Goal: Task Accomplishment & Management: Manage account settings

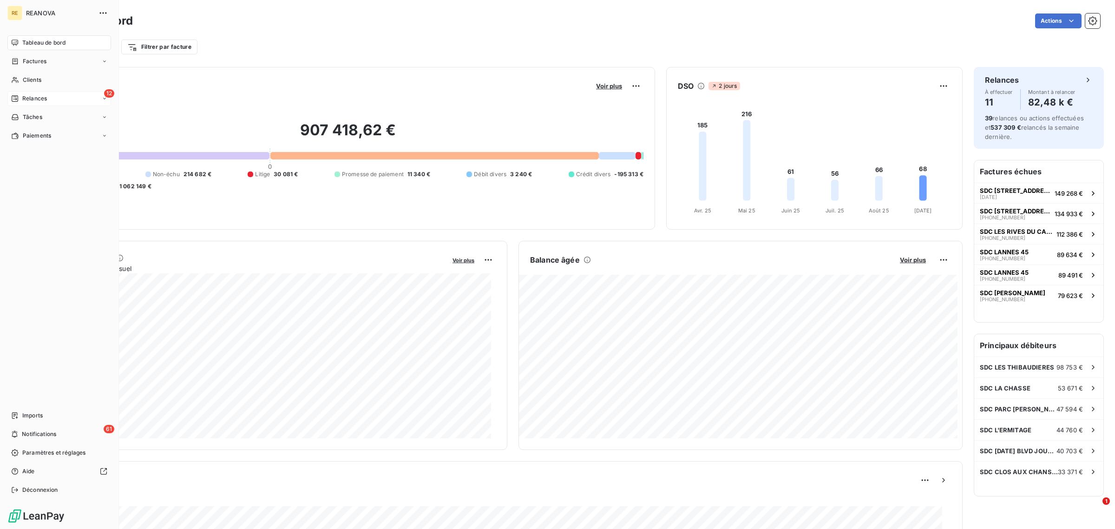
click at [58, 98] on div "12 Relances" at bounding box center [59, 98] width 104 height 15
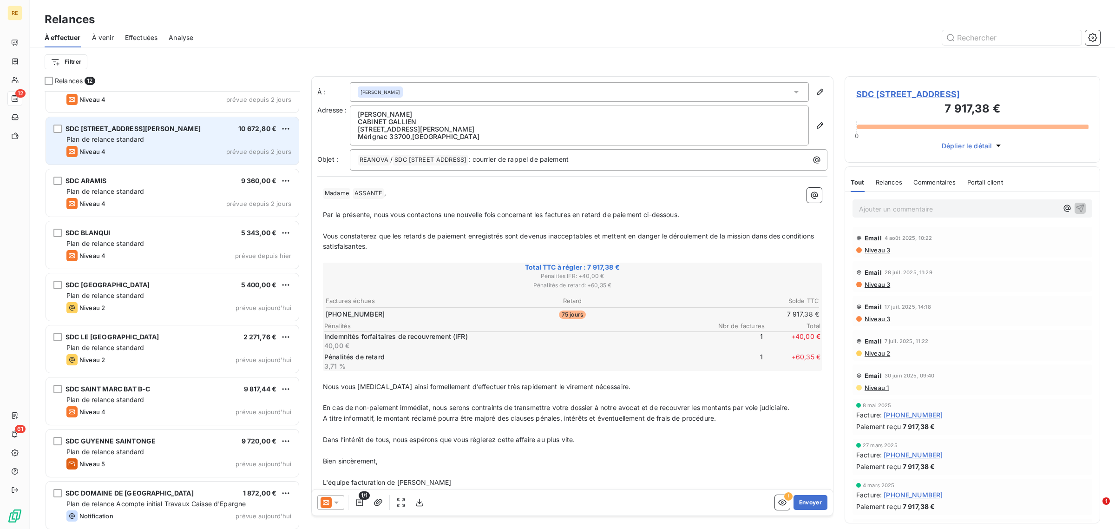
scroll to position [187, 0]
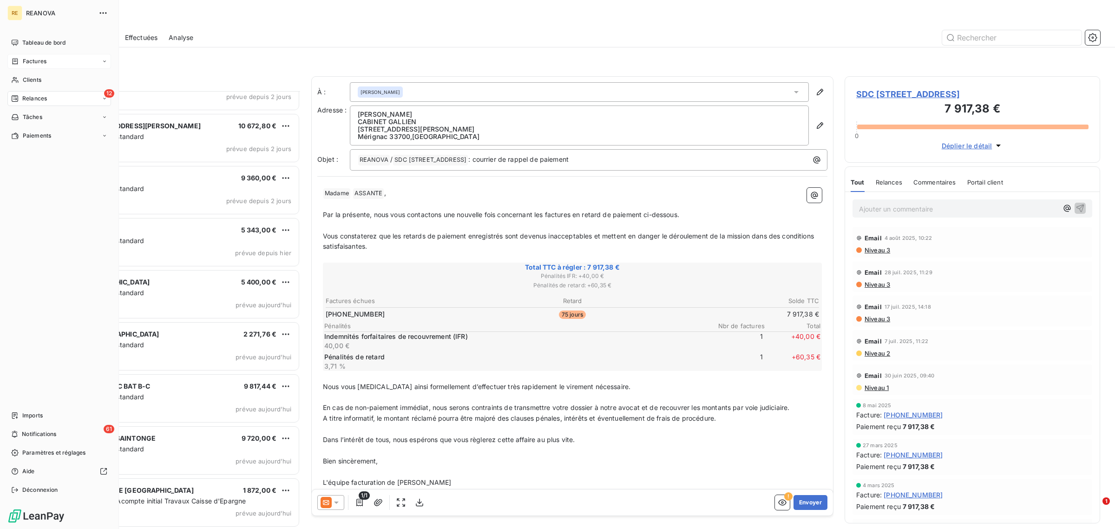
click at [24, 59] on span "Factures" at bounding box center [35, 61] width 24 height 8
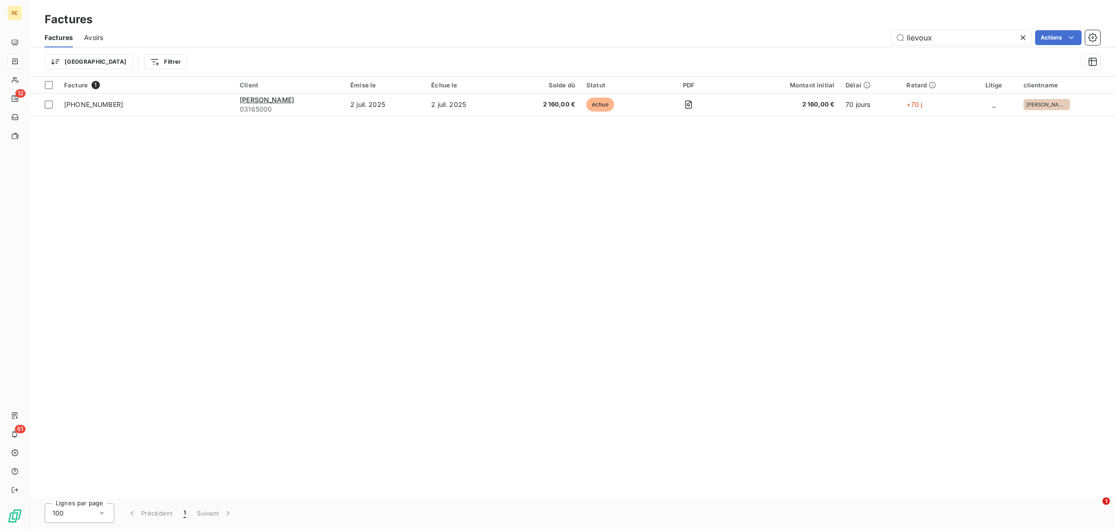
drag, startPoint x: 862, startPoint y: 40, endPoint x: 796, endPoint y: 26, distance: 67.3
click at [799, 26] on div "Factures Factures Avoirs lievoux Actions Trier Filtrer" at bounding box center [572, 38] width 1085 height 77
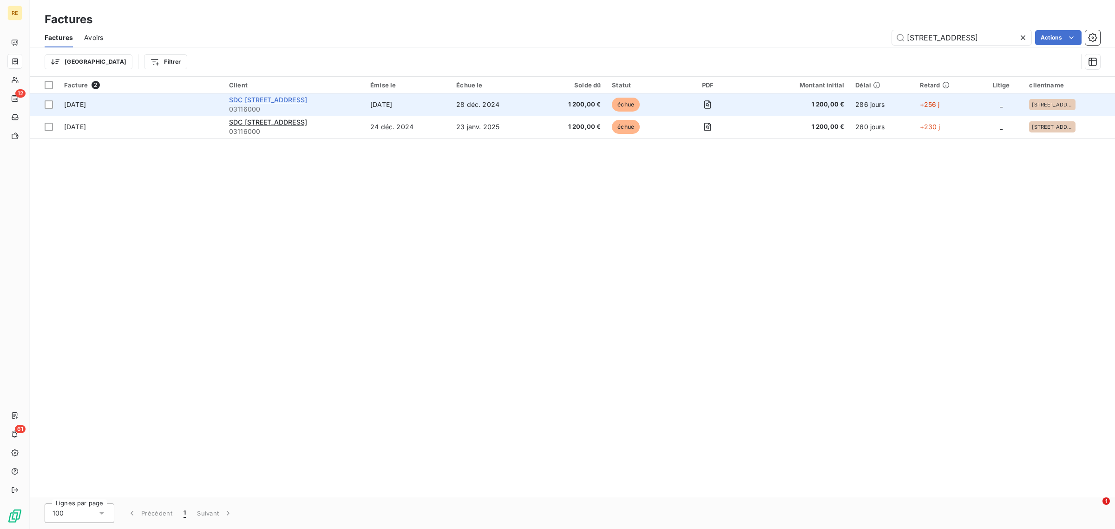
type input "[STREET_ADDRESS]"
click at [277, 98] on span "SDC [STREET_ADDRESS]" at bounding box center [268, 100] width 78 height 8
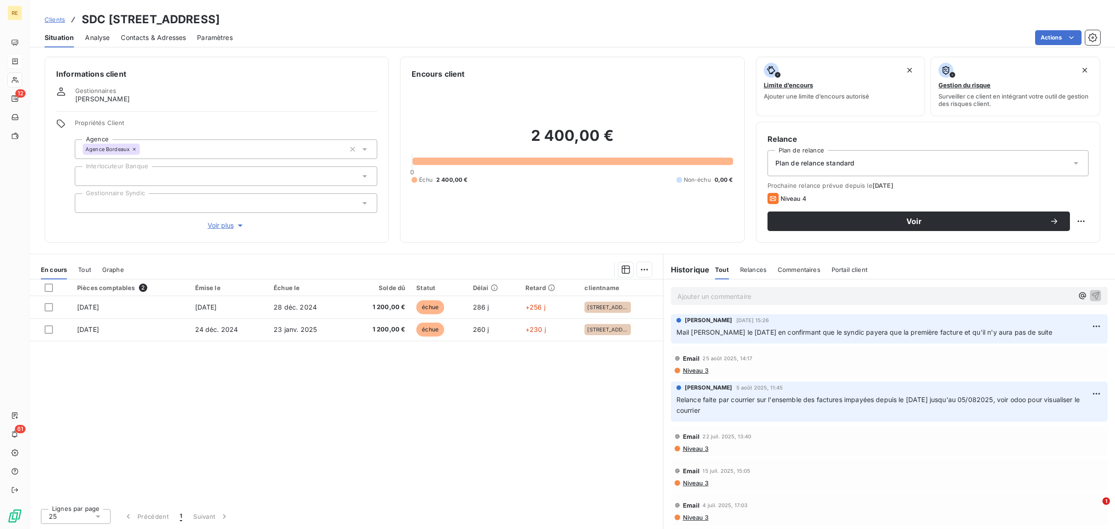
click at [711, 289] on div "Ajouter un commentaire ﻿" at bounding box center [875, 295] width 396 height 13
click at [702, 295] on p "Ajouter un commentaire ﻿" at bounding box center [875, 296] width 396 height 12
click at [891, 296] on p "Mail [PERSON_NAME] le [DATE] suite appel avec syndic :" at bounding box center [875, 295] width 396 height 11
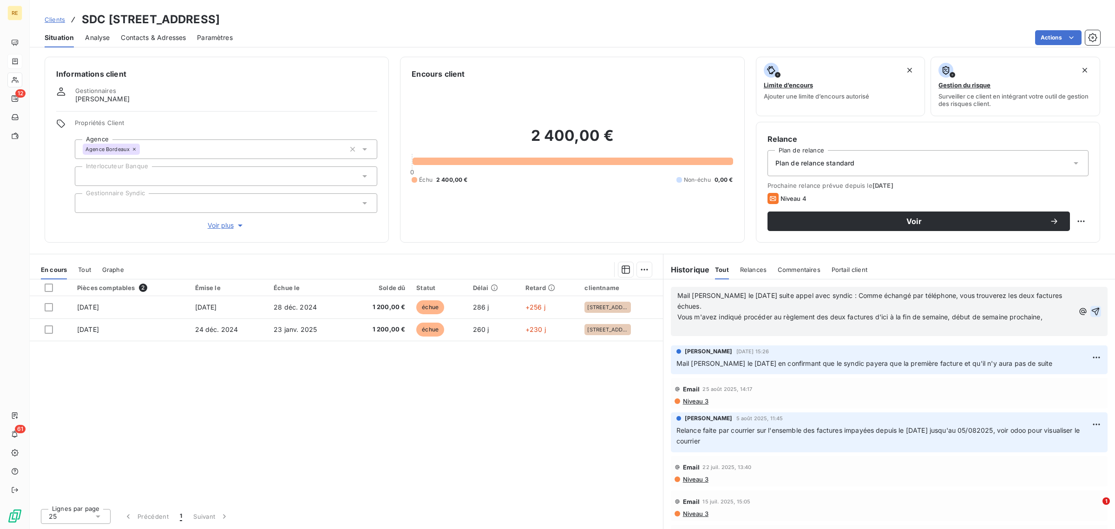
click at [1091, 312] on icon "button" at bounding box center [1095, 311] width 9 height 9
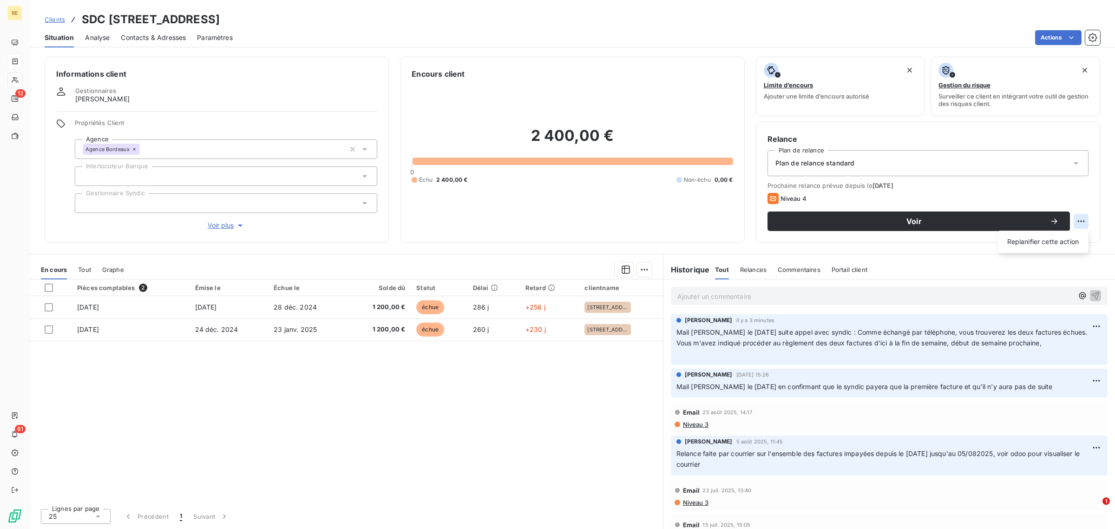
click at [1083, 222] on html "RE 12 61 Clients SDC 4 AVENUE THIERS - 03116000 Situation Analyse Contacts & Ad…" at bounding box center [557, 264] width 1115 height 529
click at [1051, 241] on div "Replanifier cette action" at bounding box center [1042, 241] width 83 height 15
select select "8"
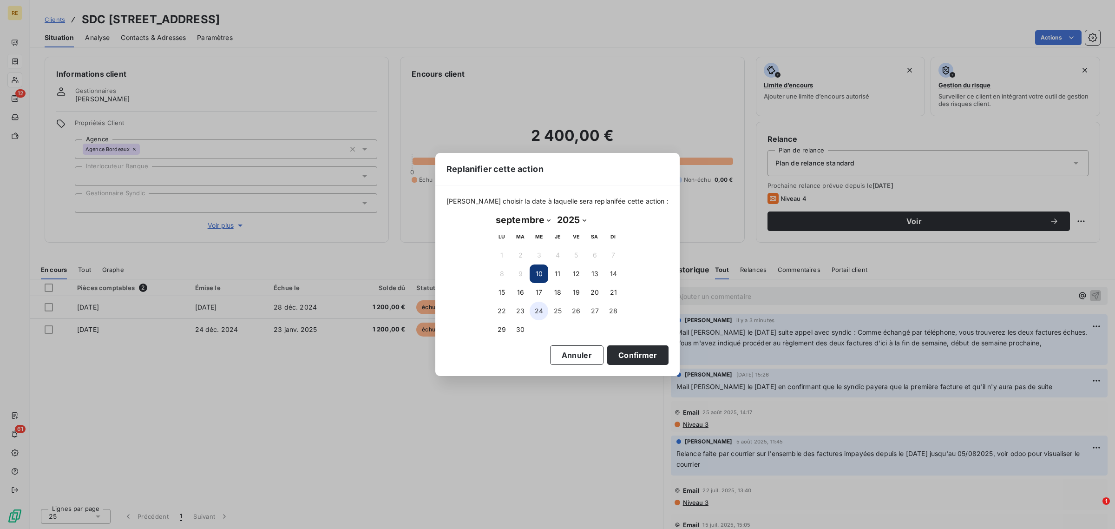
click at [538, 310] on button "24" at bounding box center [538, 310] width 19 height 19
click at [614, 351] on button "Confirmer" at bounding box center [637, 355] width 61 height 20
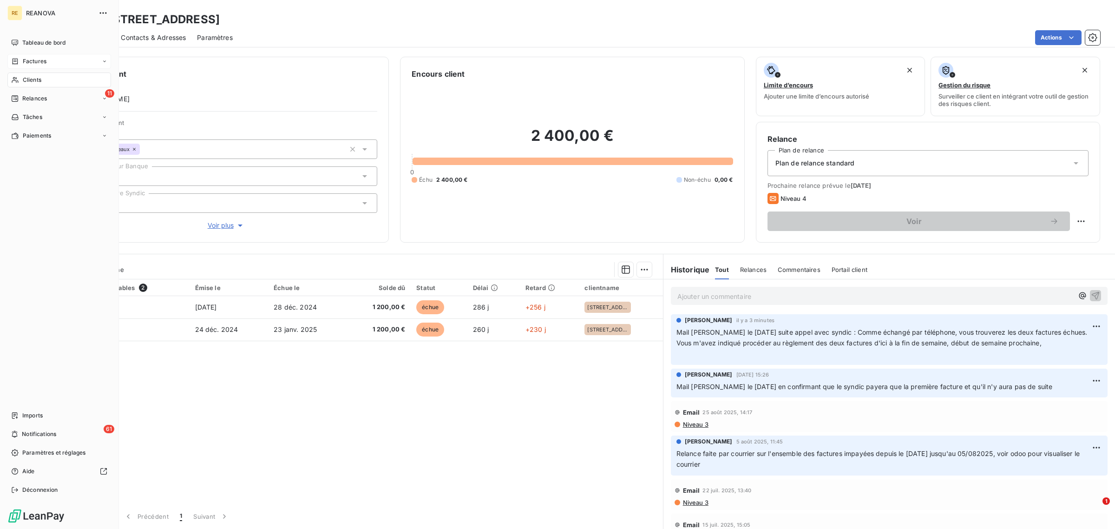
click at [54, 60] on div "Factures" at bounding box center [59, 61] width 104 height 15
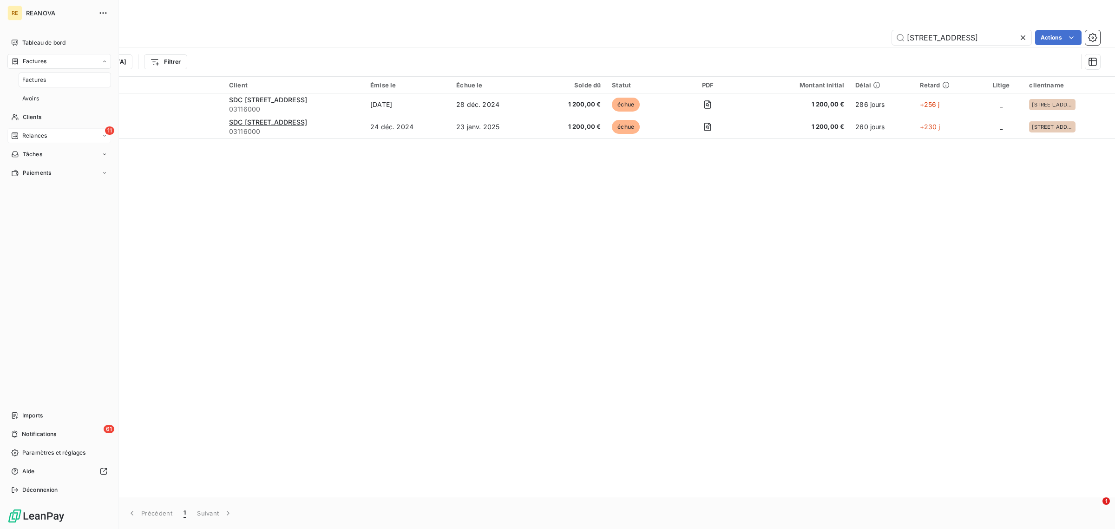
click at [43, 135] on span "Relances" at bounding box center [34, 135] width 25 height 8
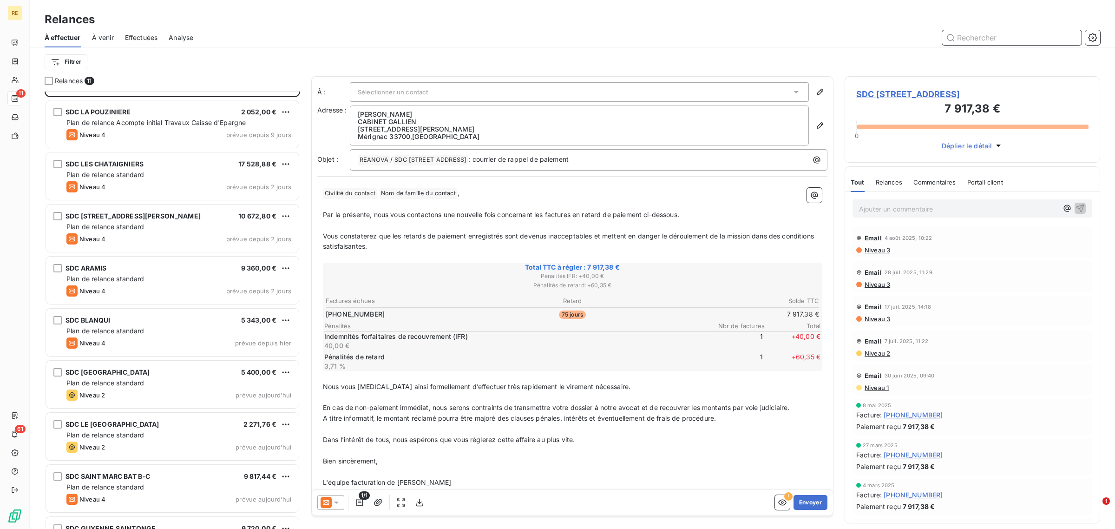
scroll to position [135, 0]
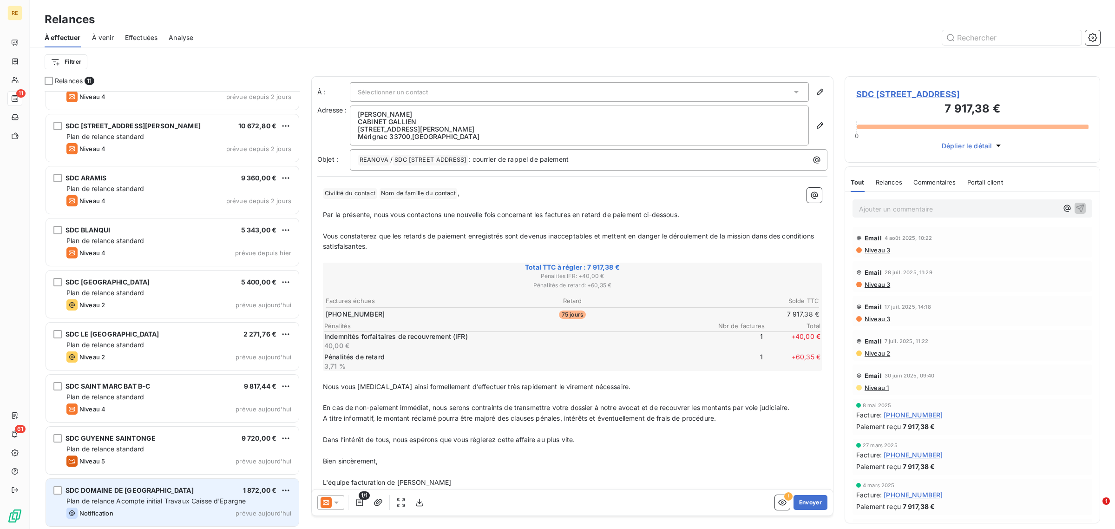
click at [194, 502] on span "Plan de relance Acompte initial Travaux Caisse d'Epargne" at bounding box center [155, 500] width 179 height 8
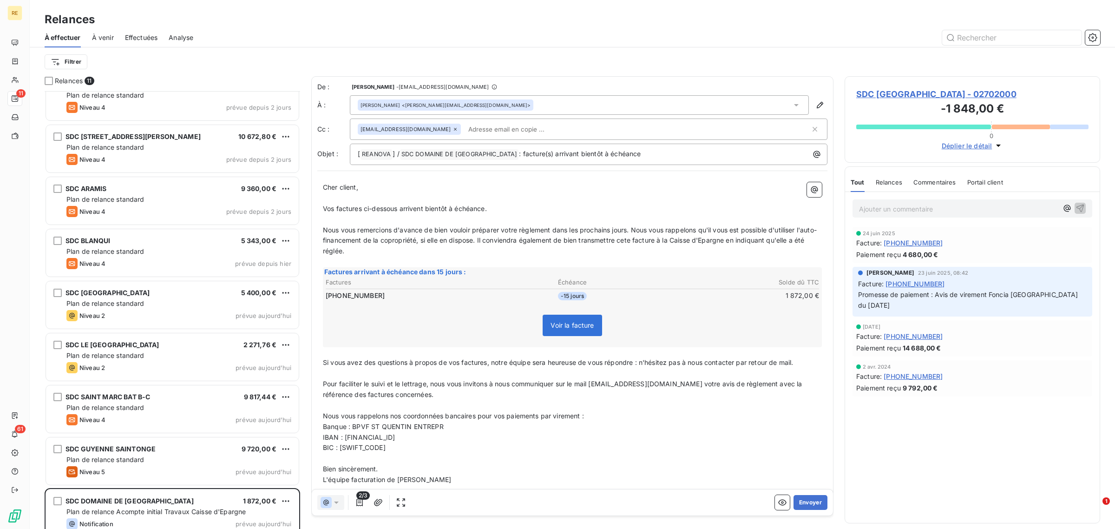
scroll to position [135, 0]
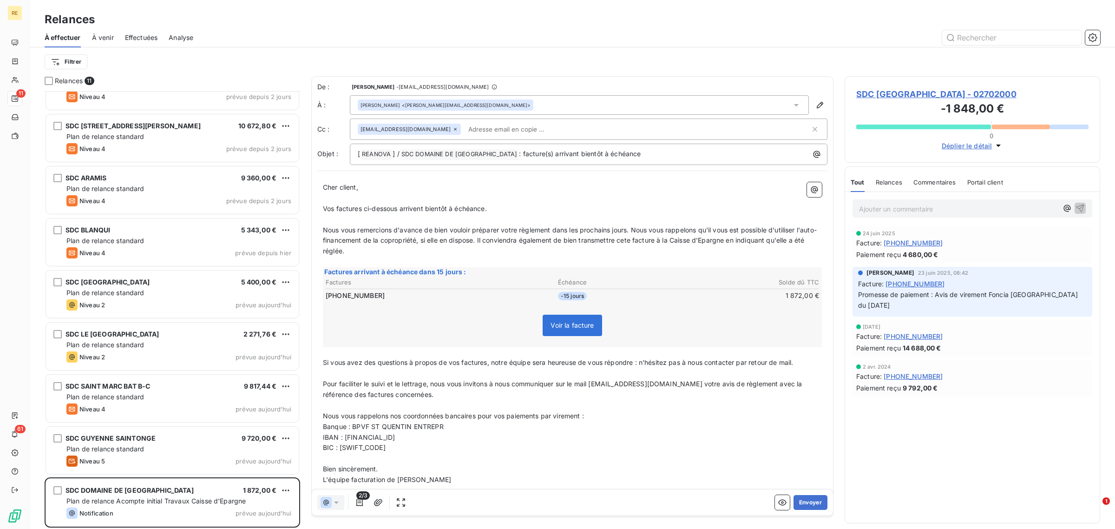
click at [509, 138] on div "[EMAIL_ADDRESS][DOMAIN_NAME]" at bounding box center [588, 128] width 477 height 21
click at [515, 133] on input "text" at bounding box center [637, 129] width 346 height 14
click at [508, 226] on span "Nous vous remercions d'avance de bien vouloir préparer votre règlement dans les…" at bounding box center [570, 240] width 494 height 29
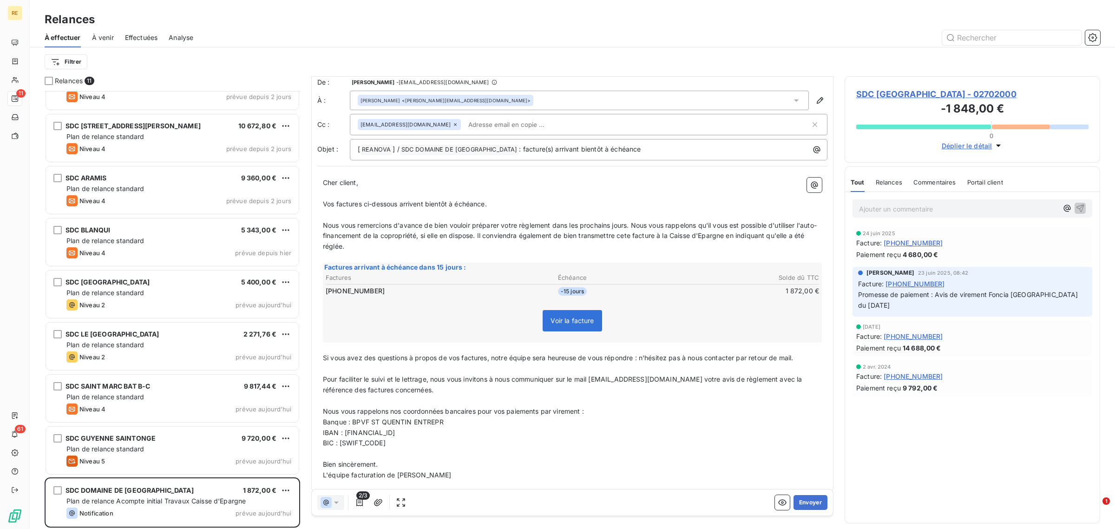
scroll to position [13, 0]
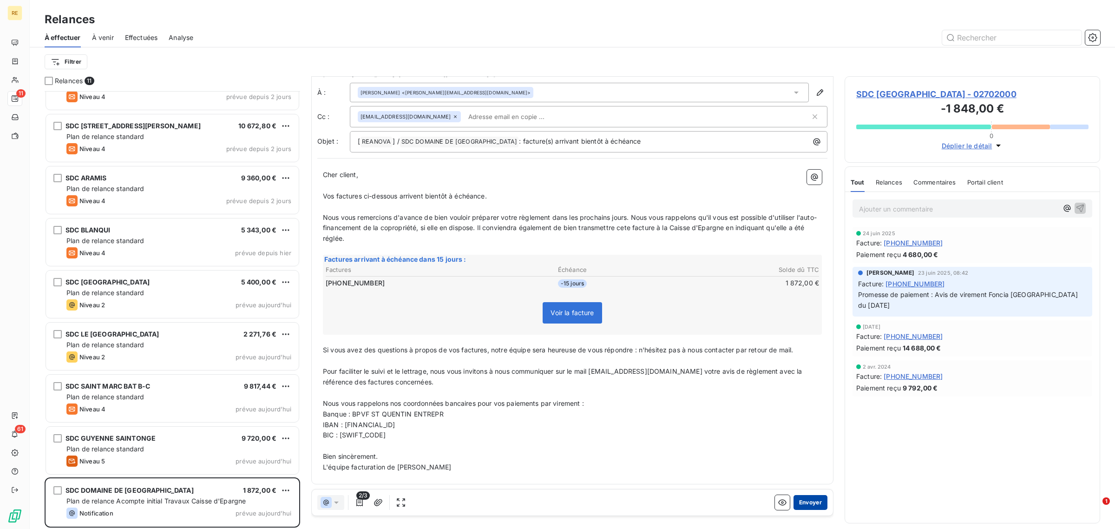
click at [807, 498] on button "Envoyer" at bounding box center [810, 502] width 34 height 15
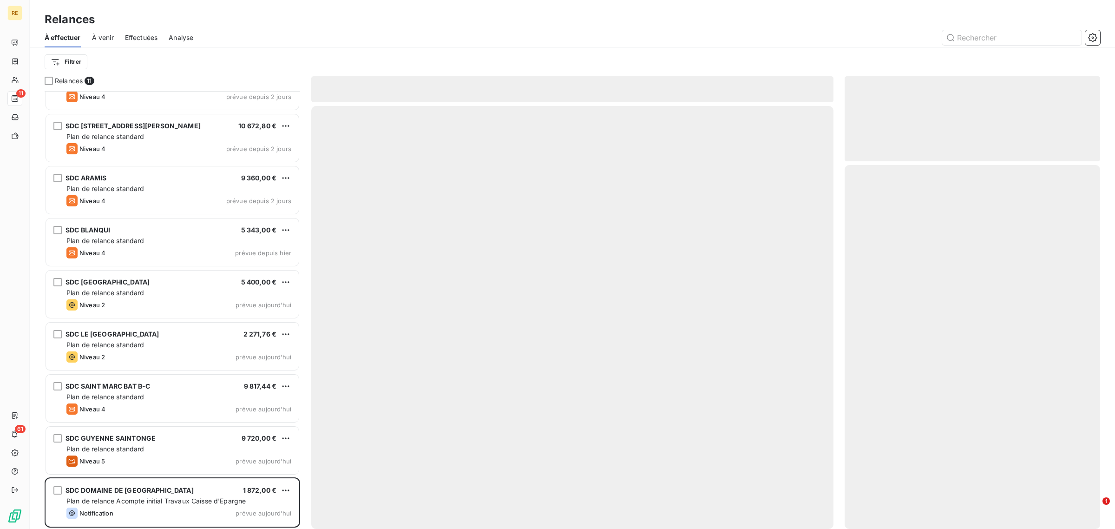
scroll to position [82, 0]
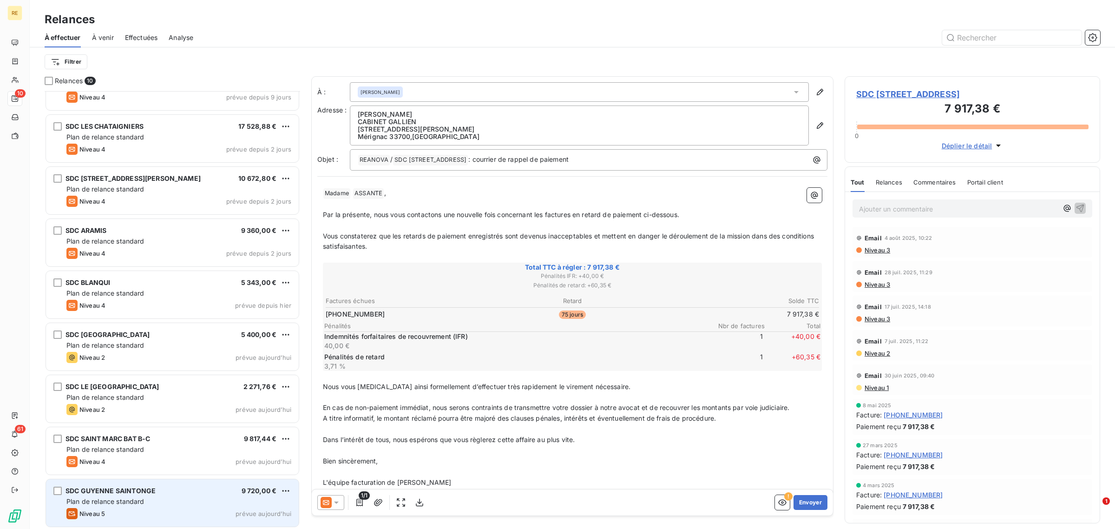
click at [138, 499] on span "Plan de relance standard" at bounding box center [105, 501] width 78 height 8
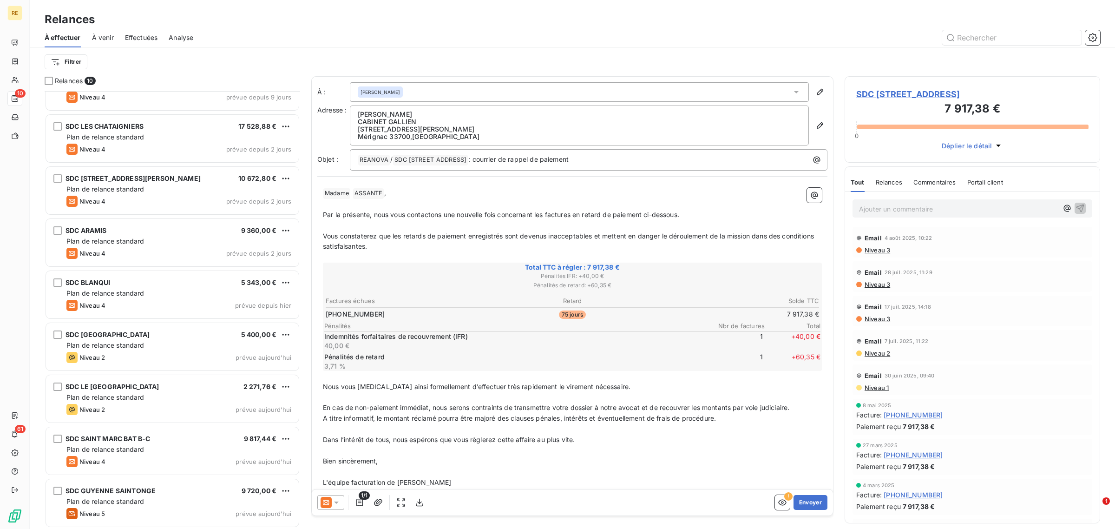
scroll to position [83, 0]
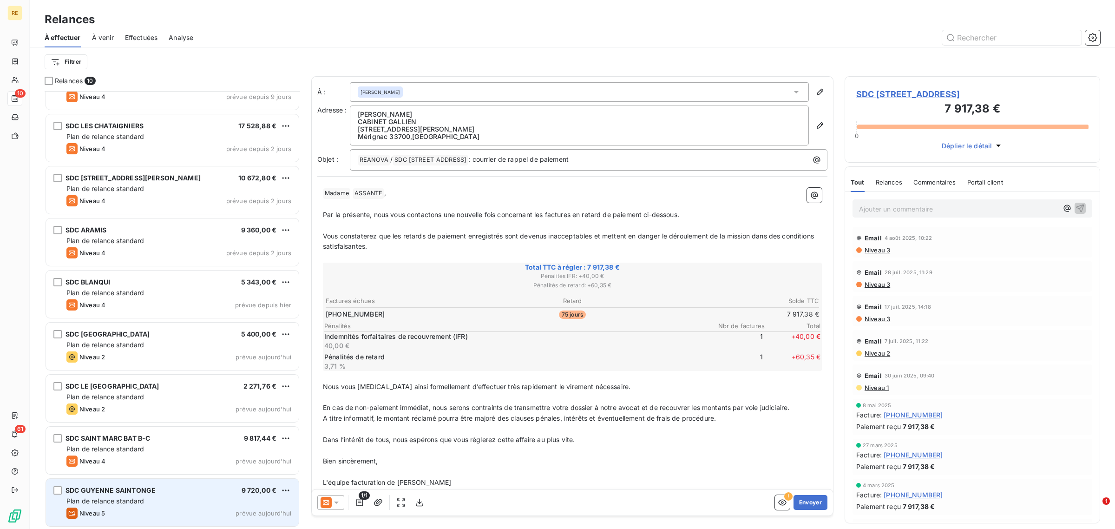
drag, startPoint x: 115, startPoint y: 501, endPoint x: 235, endPoint y: 479, distance: 121.7
click at [115, 501] on span "Plan de relance standard" at bounding box center [105, 500] width 78 height 8
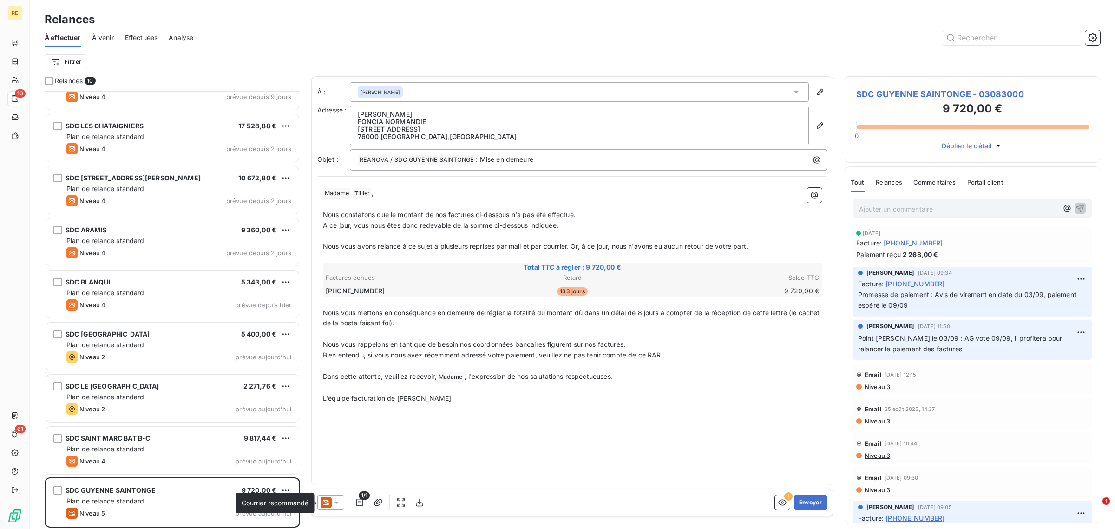
click at [326, 502] on icon at bounding box center [325, 501] width 11 height 11
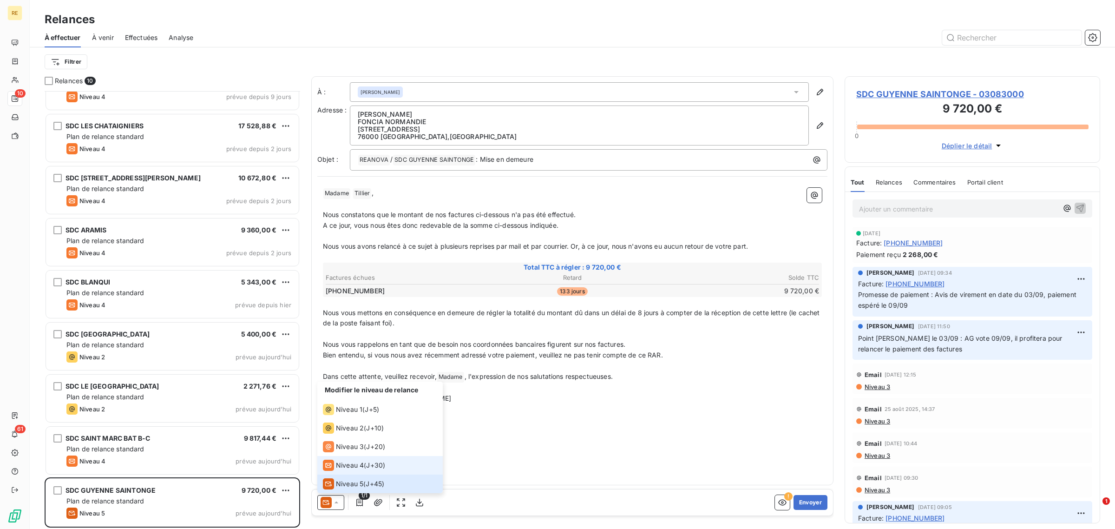
click at [363, 457] on li "Niveau 4 ( J+30 )" at bounding box center [379, 465] width 125 height 19
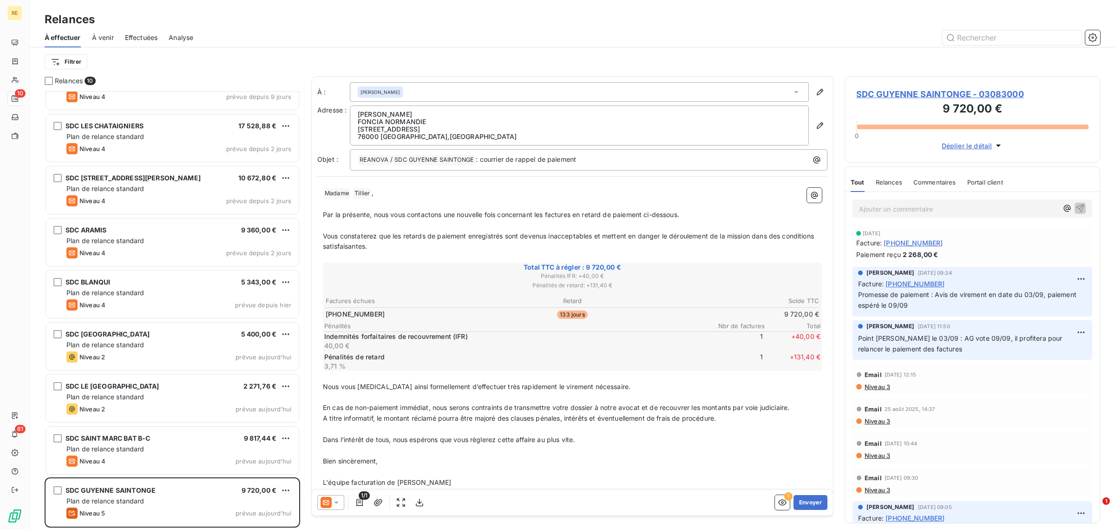
click at [327, 504] on icon at bounding box center [325, 501] width 11 height 11
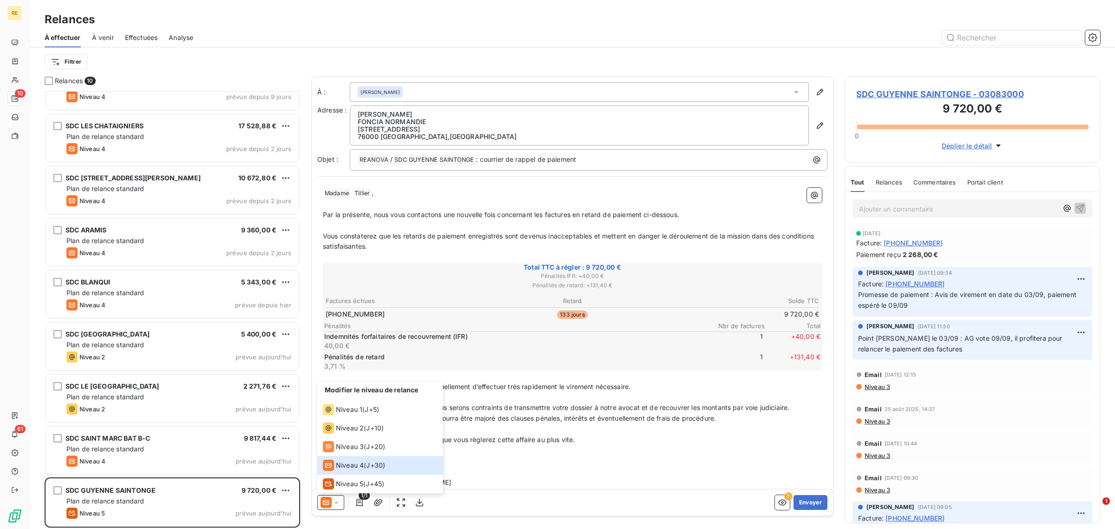
click at [550, 406] on span "En cas de non-paiement immédiat, nous serons contraints de transmettre votre do…" at bounding box center [556, 407] width 466 height 8
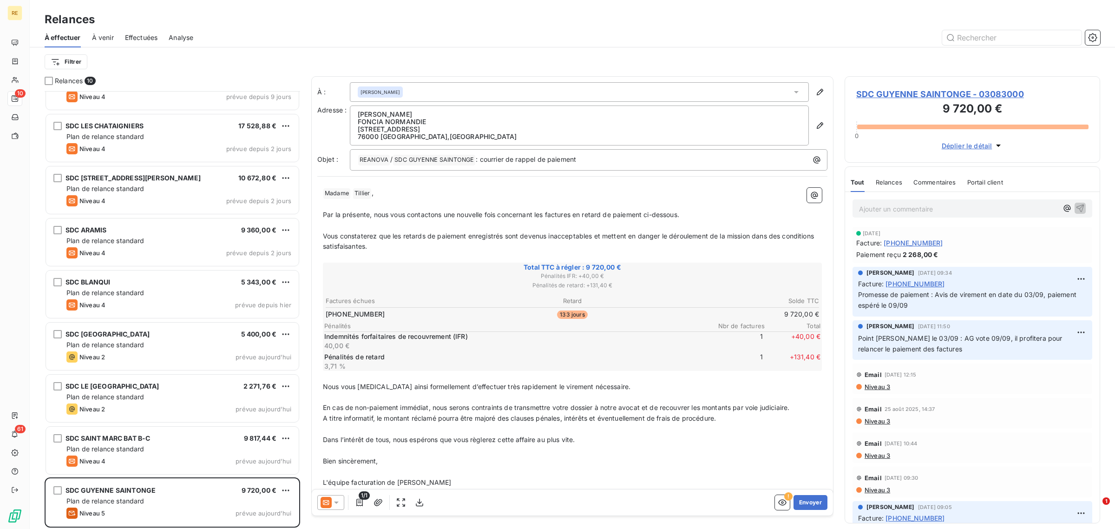
click at [335, 504] on icon at bounding box center [336, 501] width 9 height 9
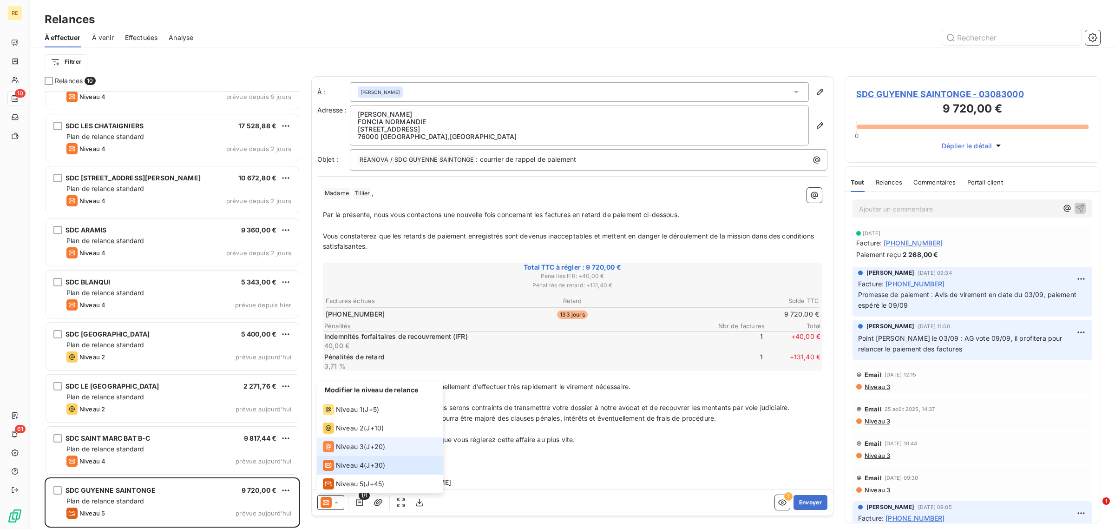
click at [368, 446] on span "J+20 )" at bounding box center [375, 446] width 19 height 9
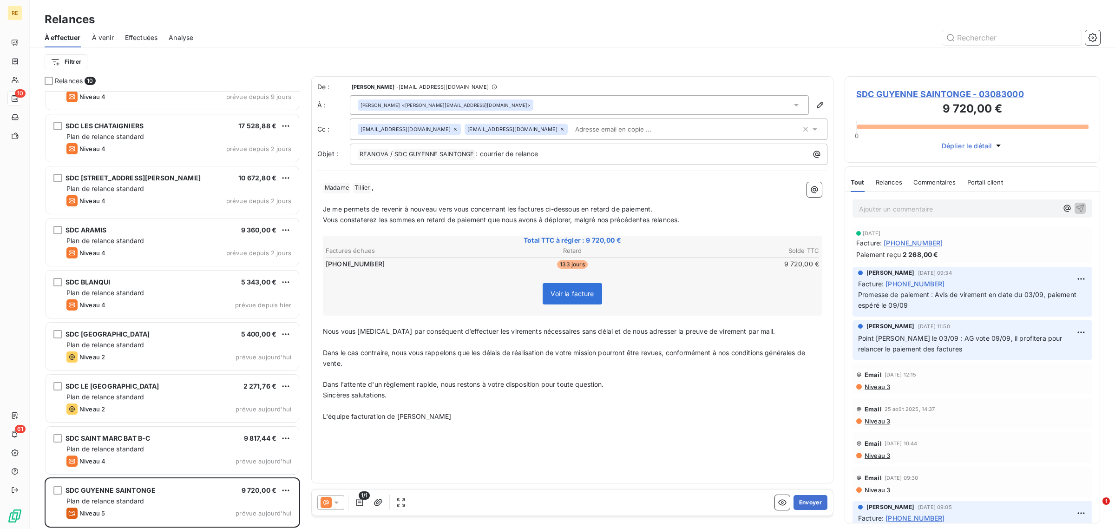
click at [571, 125] on input "text" at bounding box center [624, 129] width 107 height 14
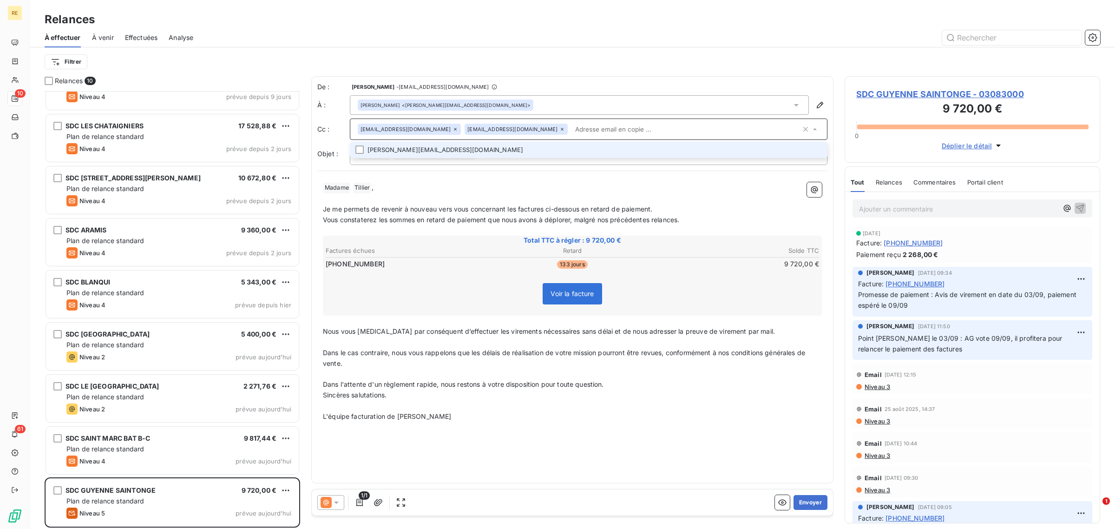
click at [442, 201] on p "﻿" at bounding box center [572, 198] width 499 height 11
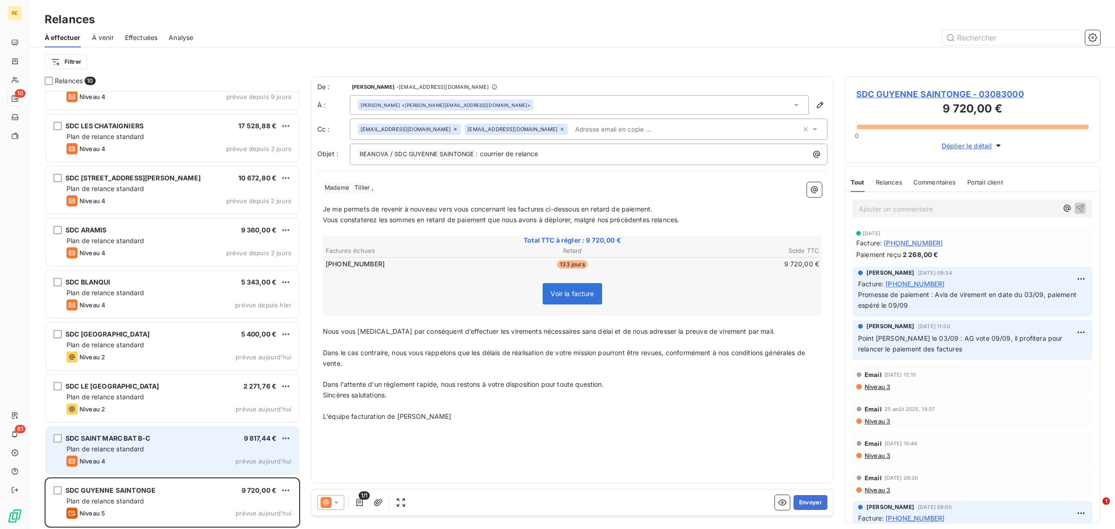
click at [125, 448] on span "Plan de relance standard" at bounding box center [105, 448] width 78 height 8
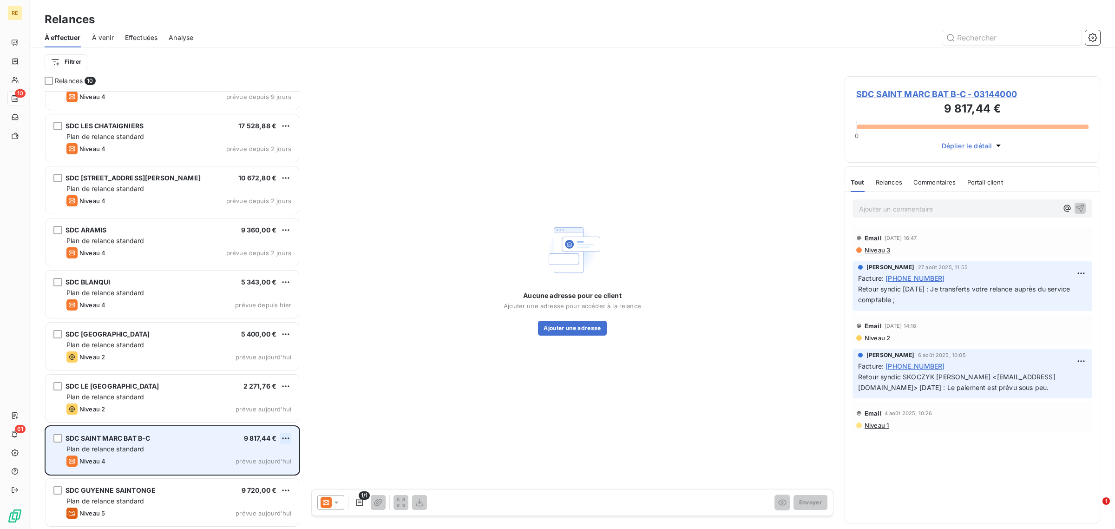
click at [288, 433] on html "RE 10 61 Relances À effectuer À venir Effectuées Analyse Filtrer Relances 10 SD…" at bounding box center [557, 264] width 1115 height 529
click at [258, 457] on div "Replanifier cette action" at bounding box center [245, 456] width 83 height 15
select select "8"
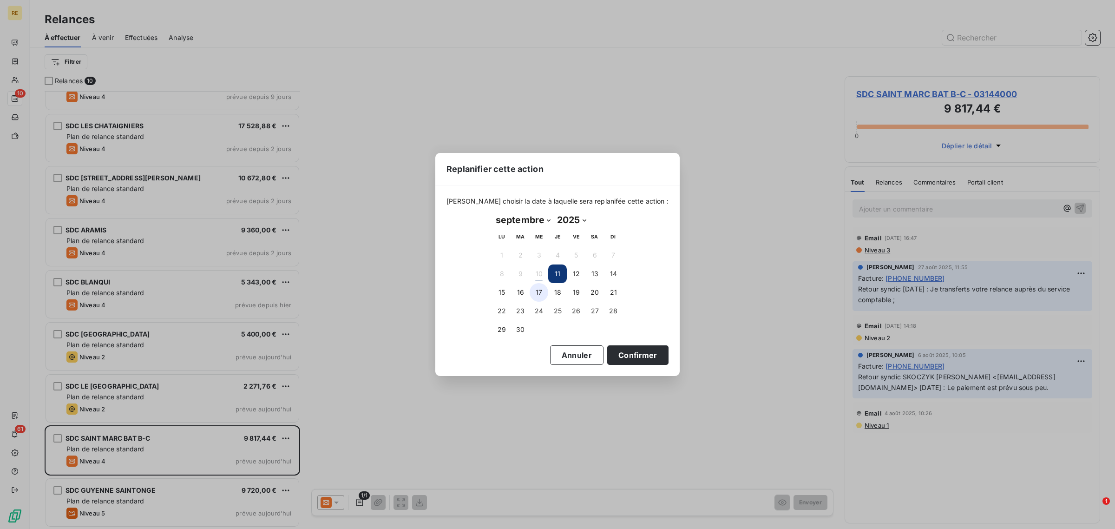
click at [543, 291] on button "17" at bounding box center [538, 292] width 19 height 19
click at [619, 360] on button "Confirmer" at bounding box center [637, 355] width 61 height 20
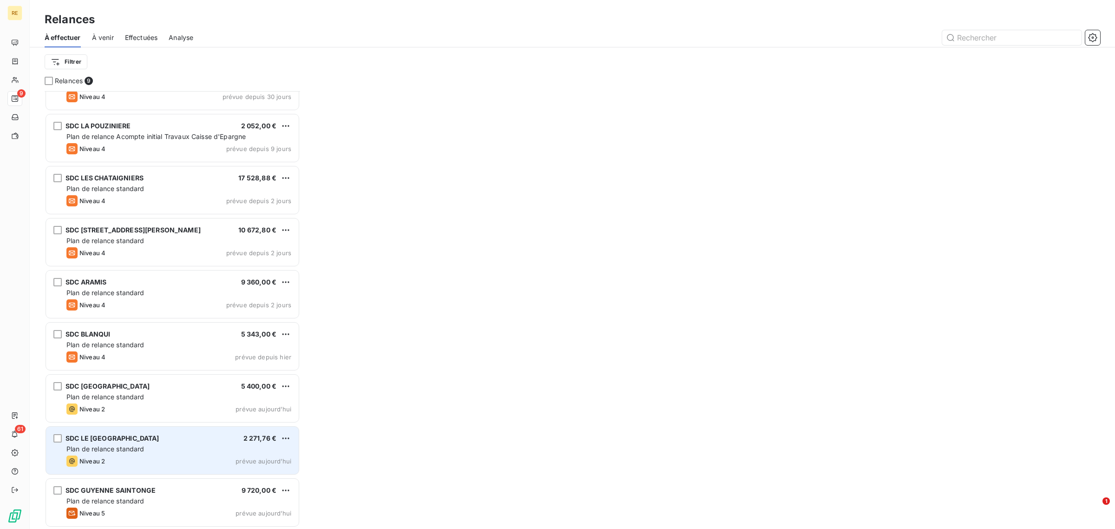
scroll to position [30, 0]
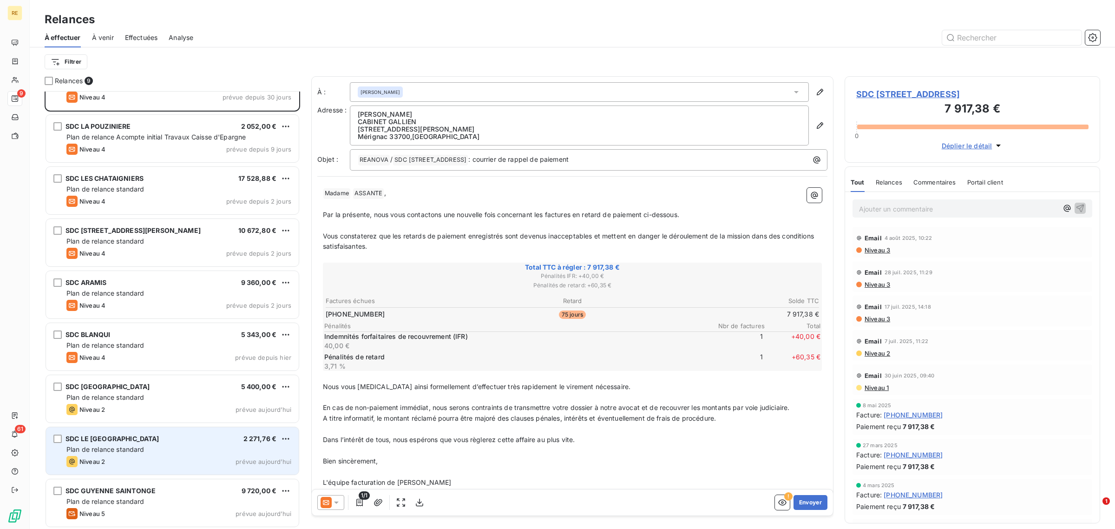
click at [117, 430] on div "SDC LE PARC DE MUN 2 271,76 € Plan de relance standard Niveau 2 prévue [DATE]" at bounding box center [172, 450] width 253 height 47
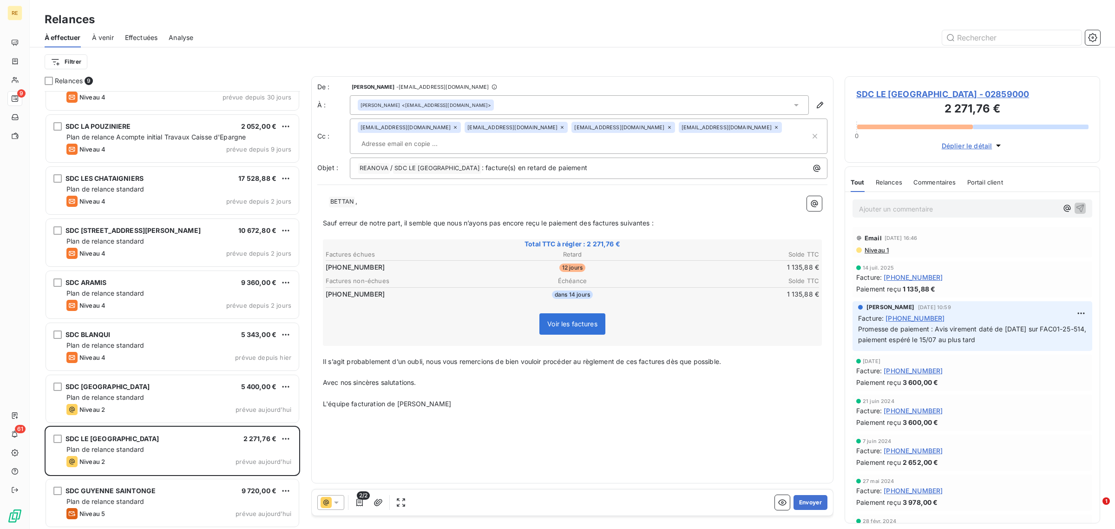
drag, startPoint x: 584, startPoint y: 126, endPoint x: 575, endPoint y: 131, distance: 10.2
click at [666, 126] on icon at bounding box center [669, 127] width 6 height 6
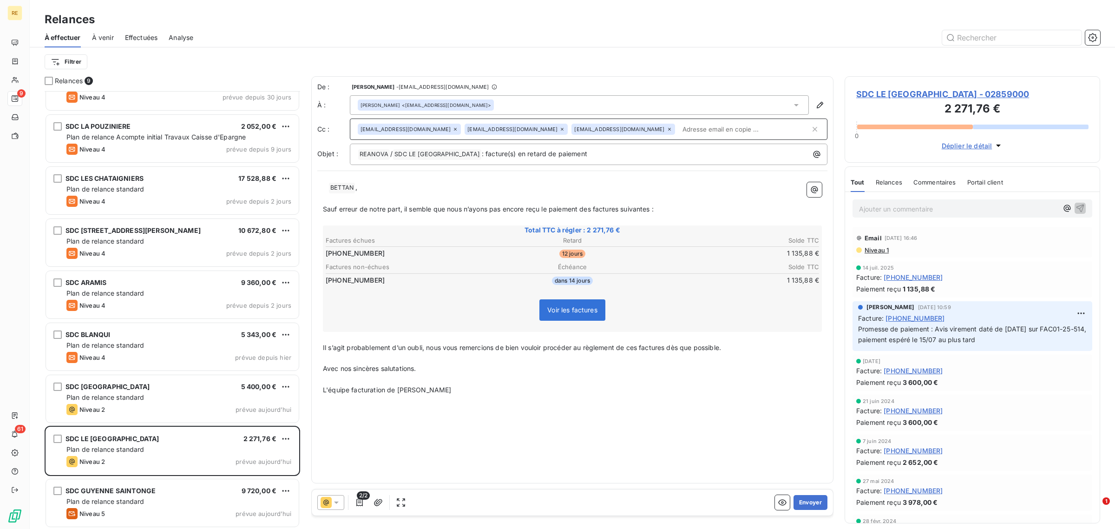
click at [561, 129] on icon at bounding box center [562, 129] width 3 height 3
drag, startPoint x: 422, startPoint y: 200, endPoint x: 420, endPoint y: 212, distance: 12.2
click at [423, 200] on p "﻿" at bounding box center [572, 198] width 499 height 11
click at [429, 360] on p "﻿" at bounding box center [572, 358] width 499 height 11
drag, startPoint x: 429, startPoint y: 346, endPoint x: 319, endPoint y: 349, distance: 110.1
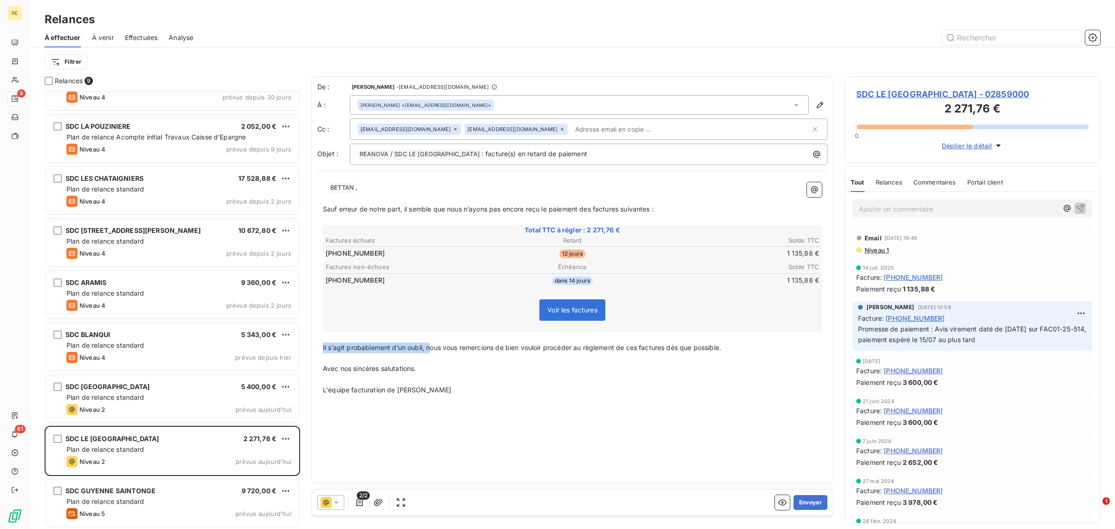
click at [319, 349] on div "﻿ ﻿ BETTAN ﻿ , ﻿ Sauf erreur de notre part, il semble que nous n’ayons pas [MED…" at bounding box center [572, 288] width 510 height 224
click at [699, 456] on div "De : [PERSON_NAME] - [EMAIL_ADDRESS][DOMAIN_NAME] À : [PERSON_NAME] <[EMAIL_ADD…" at bounding box center [572, 279] width 522 height 407
click at [571, 133] on input "text" at bounding box center [624, 129] width 107 height 14
drag, startPoint x: 402, startPoint y: 191, endPoint x: 317, endPoint y: 190, distance: 85.0
click at [317, 190] on div "﻿ ﻿ BETTAN ﻿ , ﻿ Sauf erreur de notre part, il semble que nous n’ayons pas [MED…" at bounding box center [572, 288] width 510 height 224
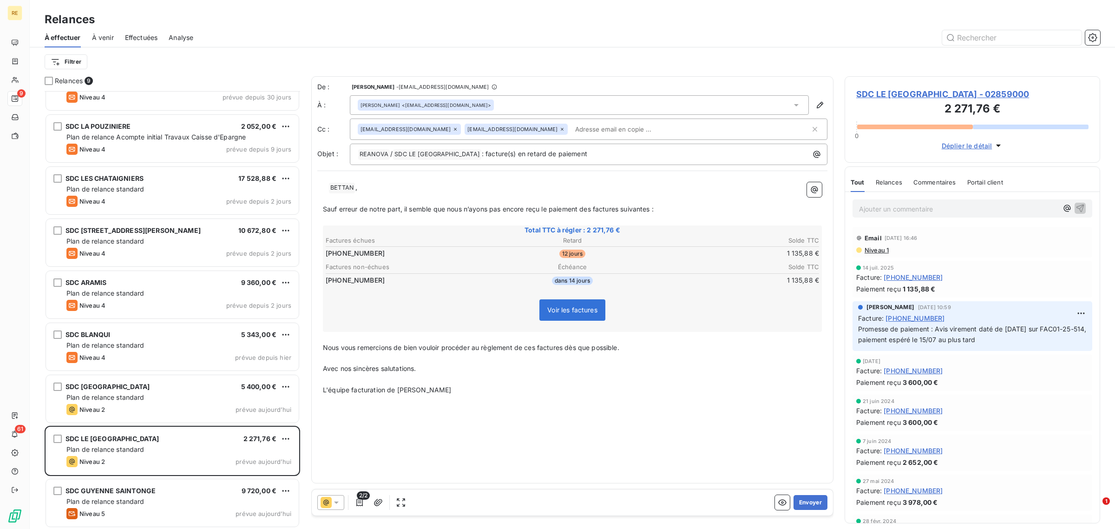
click at [872, 91] on span "SDC LE [GEOGRAPHIC_DATA] - 02859000" at bounding box center [972, 94] width 232 height 13
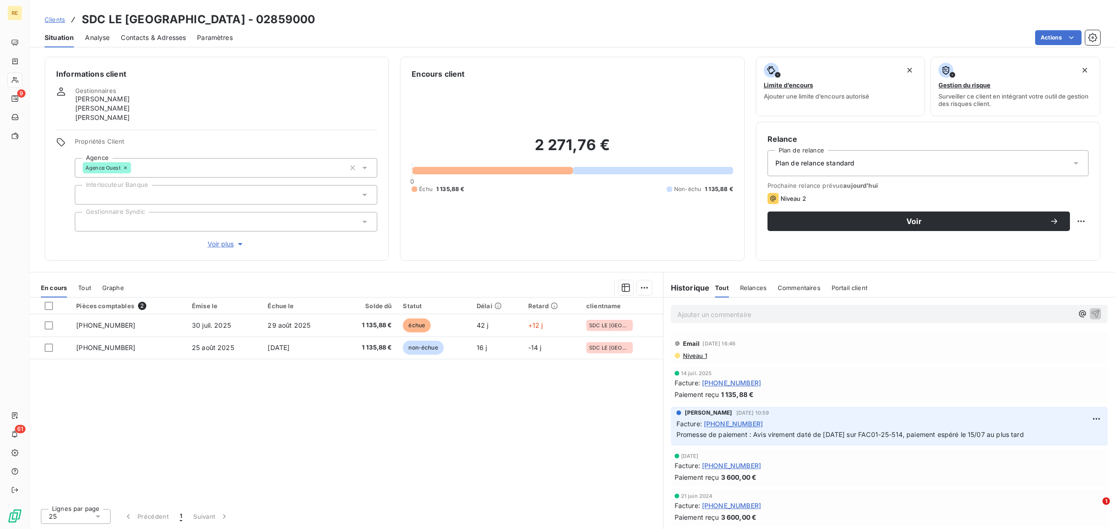
click at [150, 39] on span "Contacts & Adresses" at bounding box center [153, 37] width 65 height 9
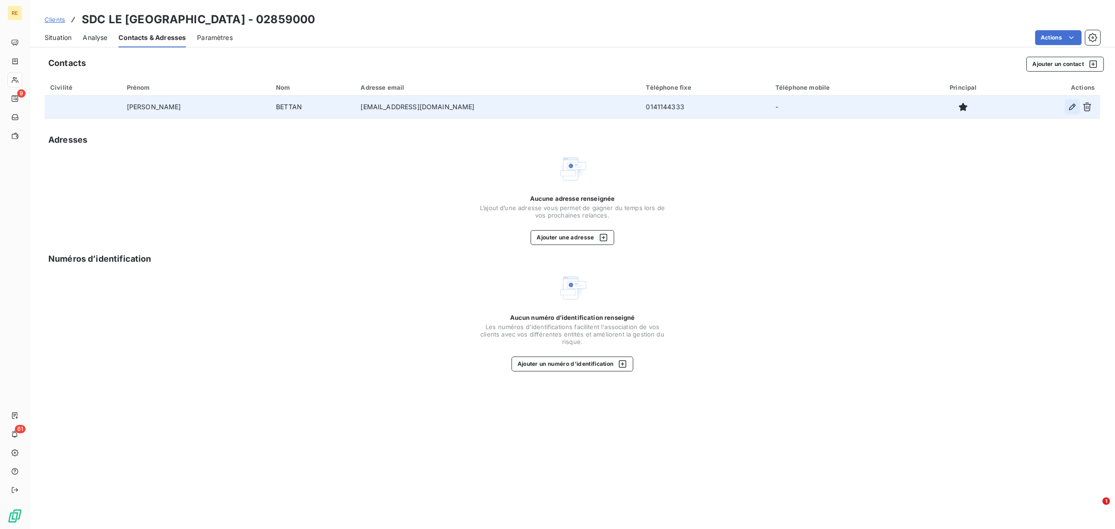
click at [1065, 106] on button "button" at bounding box center [1071, 106] width 15 height 15
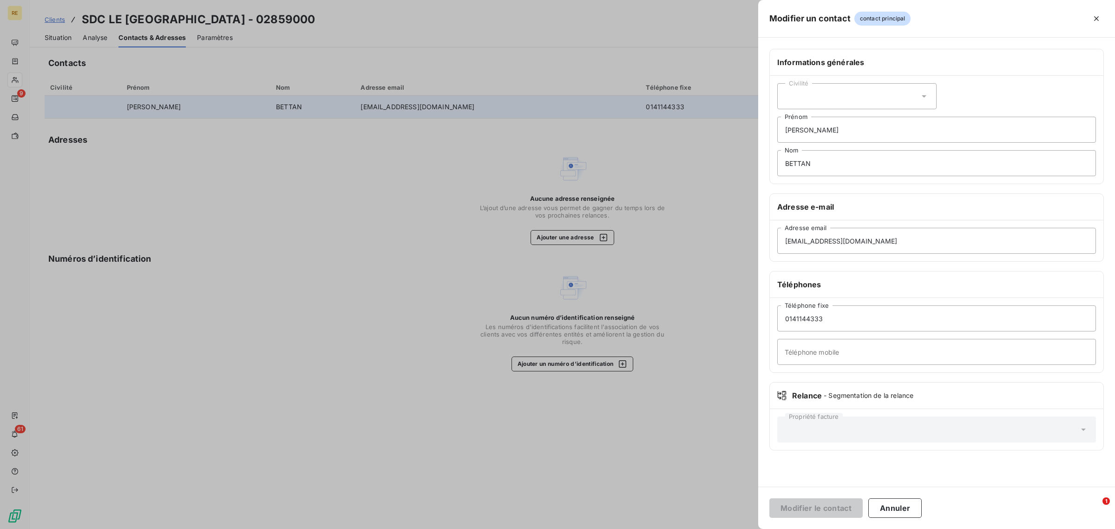
click at [813, 94] on div "Civilité" at bounding box center [856, 96] width 159 height 26
drag, startPoint x: 827, startPoint y: 137, endPoint x: 750, endPoint y: 208, distance: 104.8
click at [827, 136] on li "Monsieur" at bounding box center [856, 136] width 159 height 17
click at [813, 509] on button "Modifier le contact" at bounding box center [815, 508] width 93 height 20
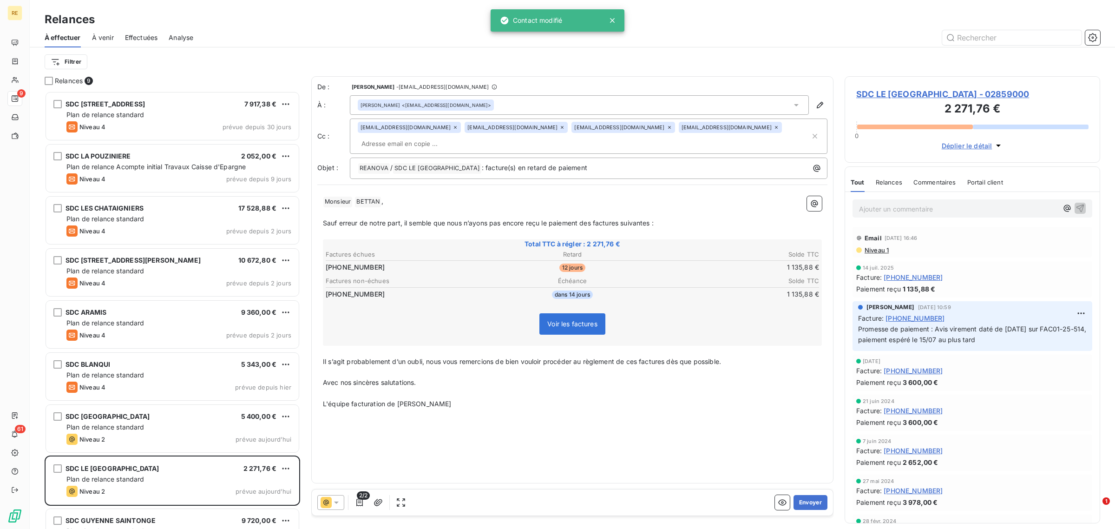
scroll to position [430, 247]
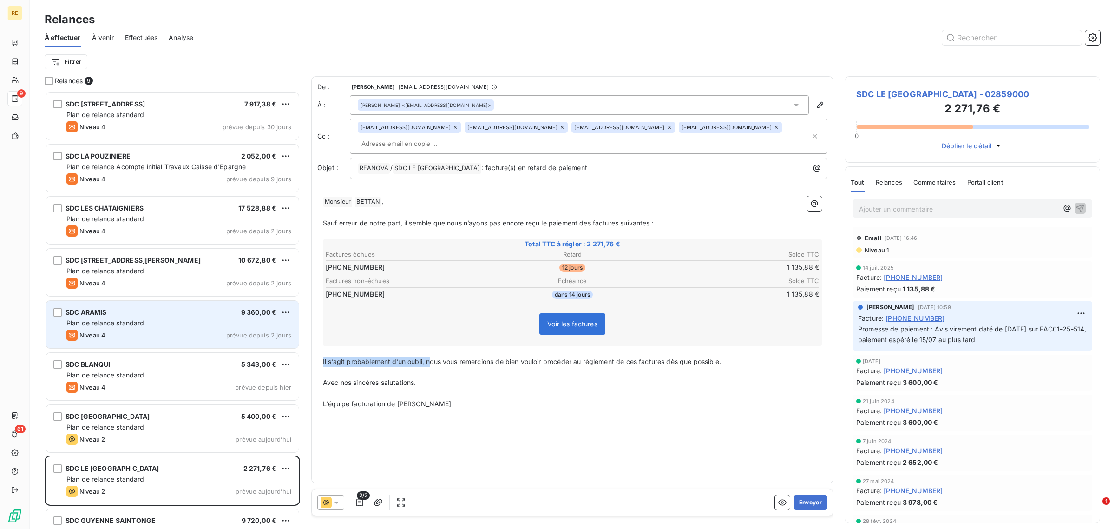
drag, startPoint x: 432, startPoint y: 342, endPoint x: 297, endPoint y: 340, distance: 134.7
click at [297, 340] on div "Relances 9 SDC [STREET_ADDRESS] € Plan de relance standard Niveau 4 prévue depu…" at bounding box center [572, 302] width 1085 height 452
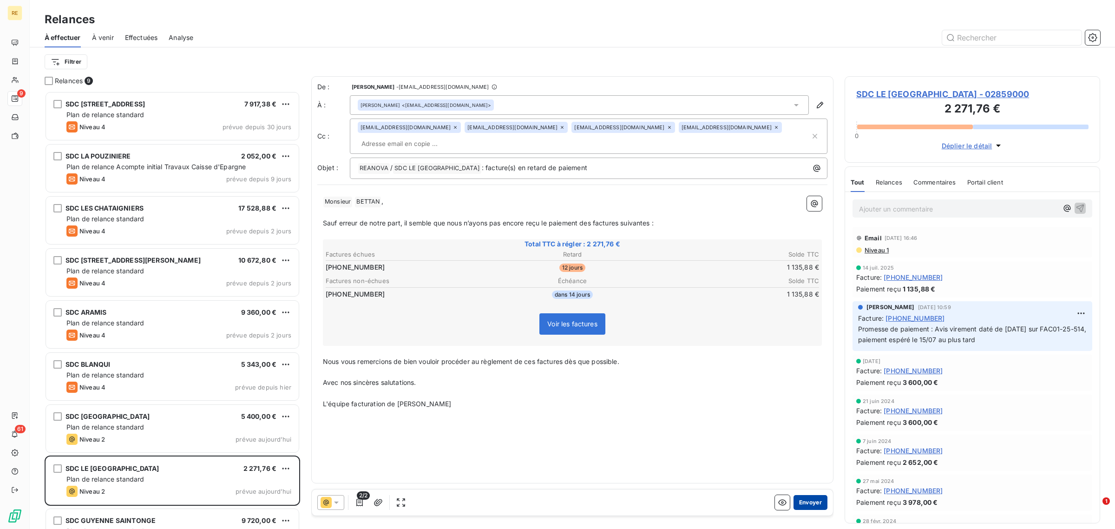
click at [816, 497] on button "Envoyer" at bounding box center [810, 502] width 34 height 15
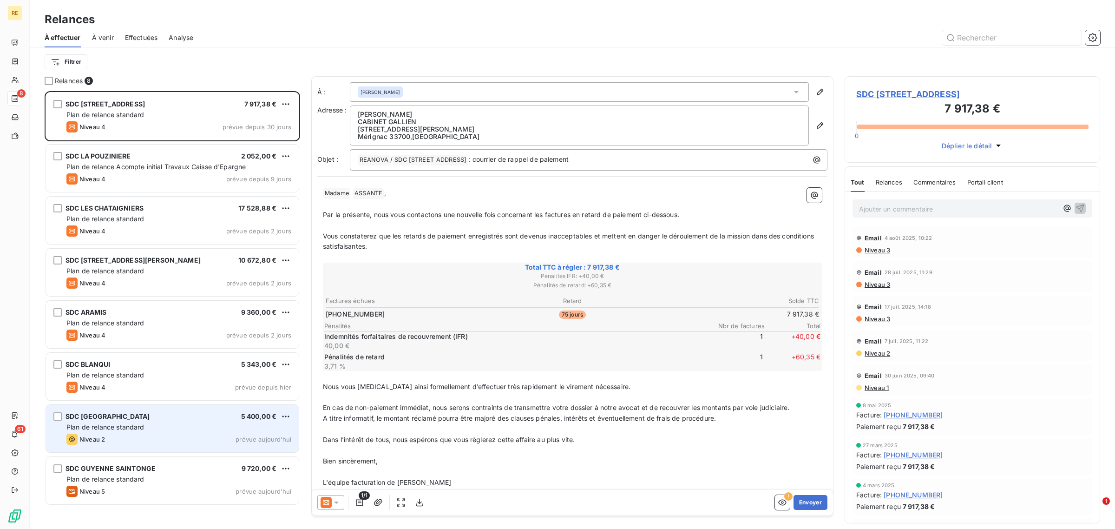
click at [154, 423] on div "Plan de relance standard" at bounding box center [178, 426] width 225 height 9
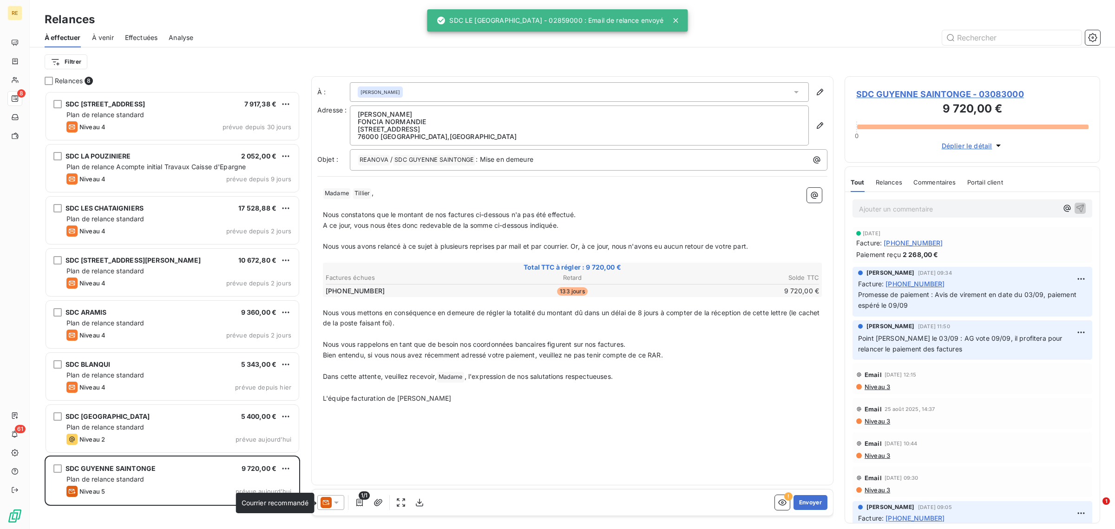
click at [330, 500] on icon at bounding box center [325, 501] width 11 height 11
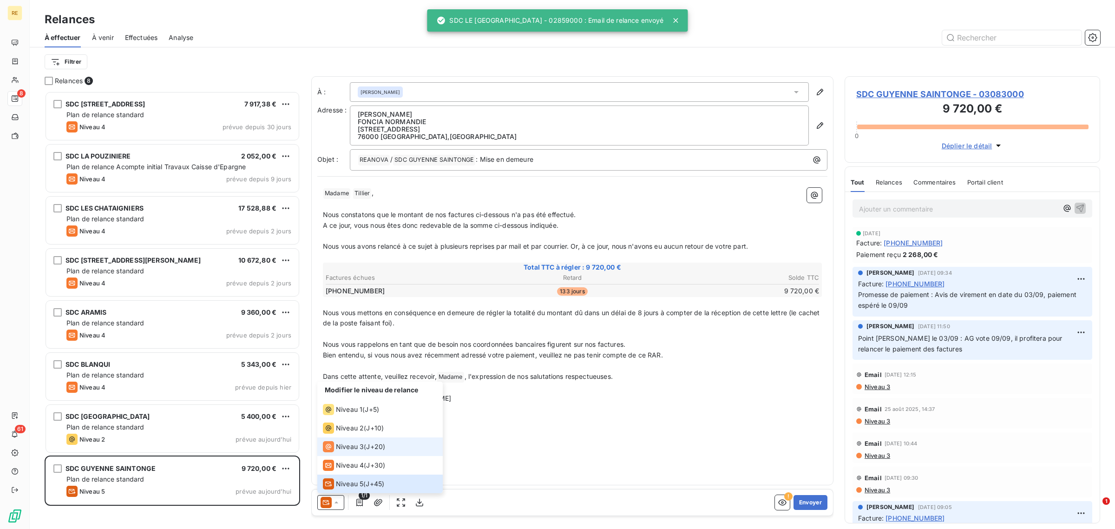
click at [384, 451] on span "J+20 )" at bounding box center [375, 446] width 19 height 9
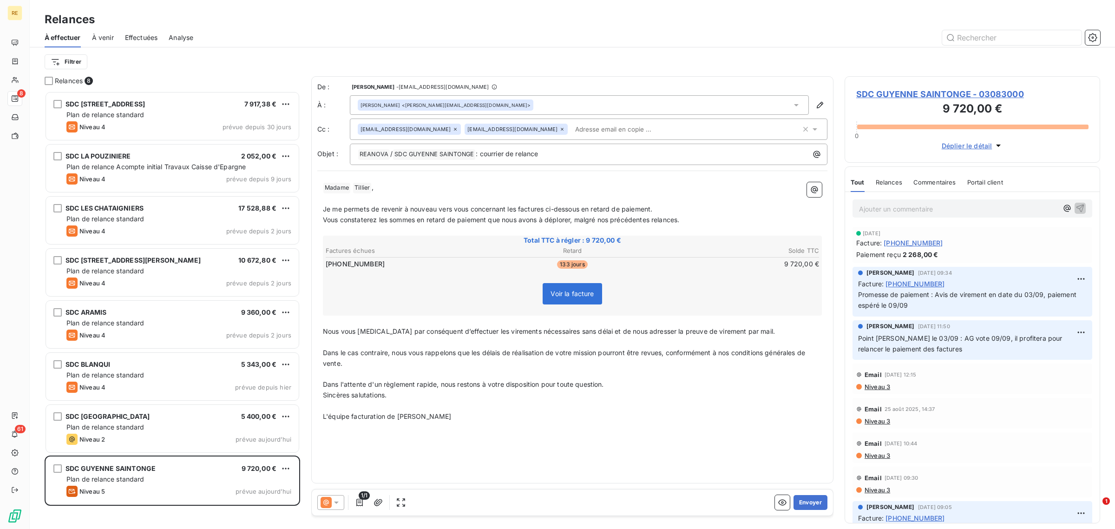
click at [571, 124] on input "text" at bounding box center [624, 129] width 107 height 14
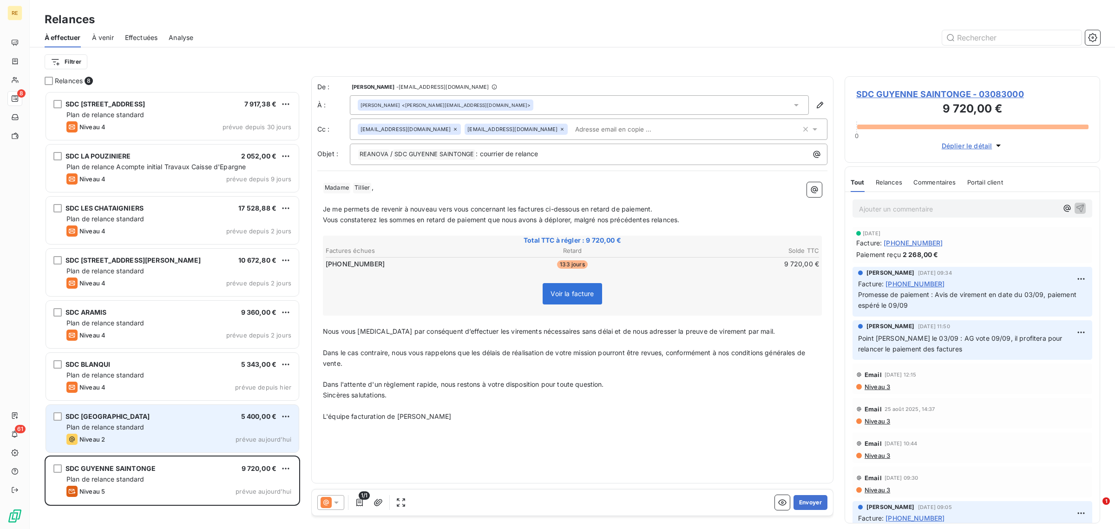
click at [168, 420] on div "SDC [GEOGRAPHIC_DATA] 5 400,00 €" at bounding box center [178, 416] width 225 height 8
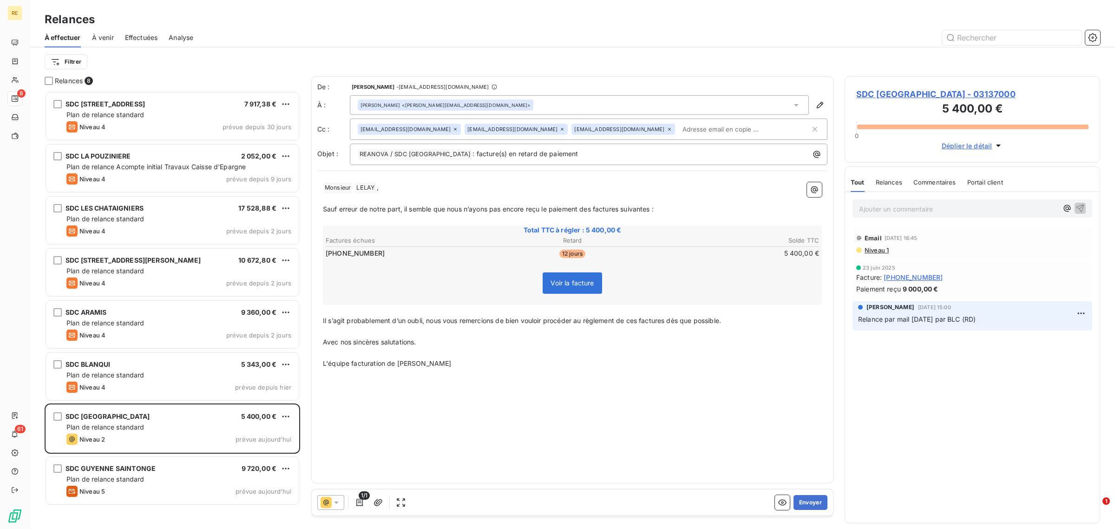
click at [679, 123] on input "text" at bounding box center [732, 129] width 107 height 14
click at [559, 129] on icon at bounding box center [562, 129] width 6 height 6
drag, startPoint x: 464, startPoint y: 370, endPoint x: 451, endPoint y: 329, distance: 43.6
click at [464, 370] on div "﻿ Monsieur ﻿ [PERSON_NAME] ﻿ , ﻿ Sauf erreur de notre part, il semble que nous …" at bounding box center [572, 274] width 510 height 197
drag, startPoint x: 431, startPoint y: 317, endPoint x: 321, endPoint y: 323, distance: 109.7
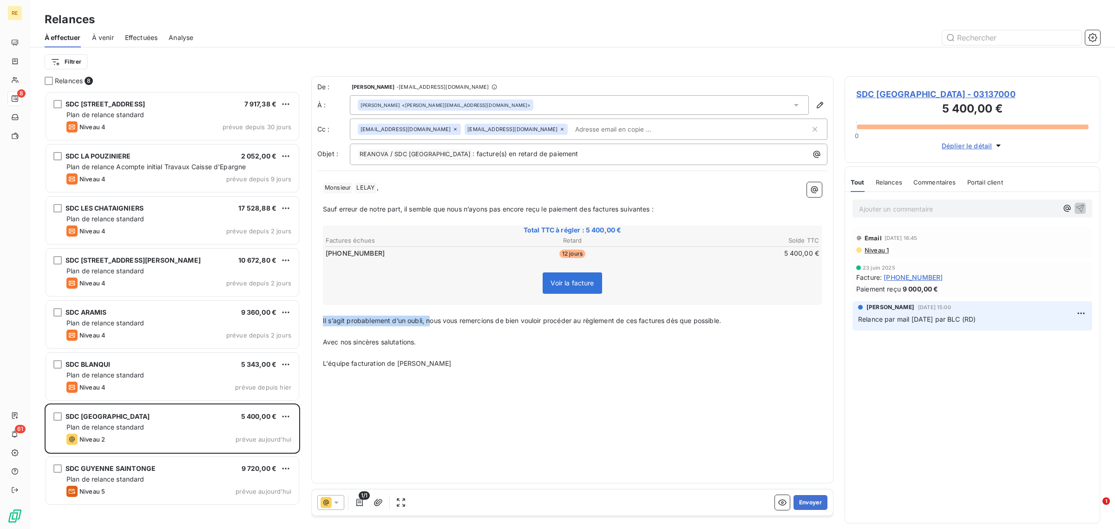
click at [321, 323] on div "﻿ Monsieur ﻿ [PERSON_NAME] ﻿ , ﻿ Sauf erreur de notre part, il semble que nous …" at bounding box center [572, 274] width 510 height 197
click at [575, 129] on input "text" at bounding box center [624, 129] width 107 height 14
click at [616, 422] on div "De : [PERSON_NAME] - [EMAIL_ADDRESS][DOMAIN_NAME] À : [PERSON_NAME] <[PERSON_NA…" at bounding box center [572, 279] width 522 height 407
click at [816, 501] on button "Envoyer" at bounding box center [810, 502] width 34 height 15
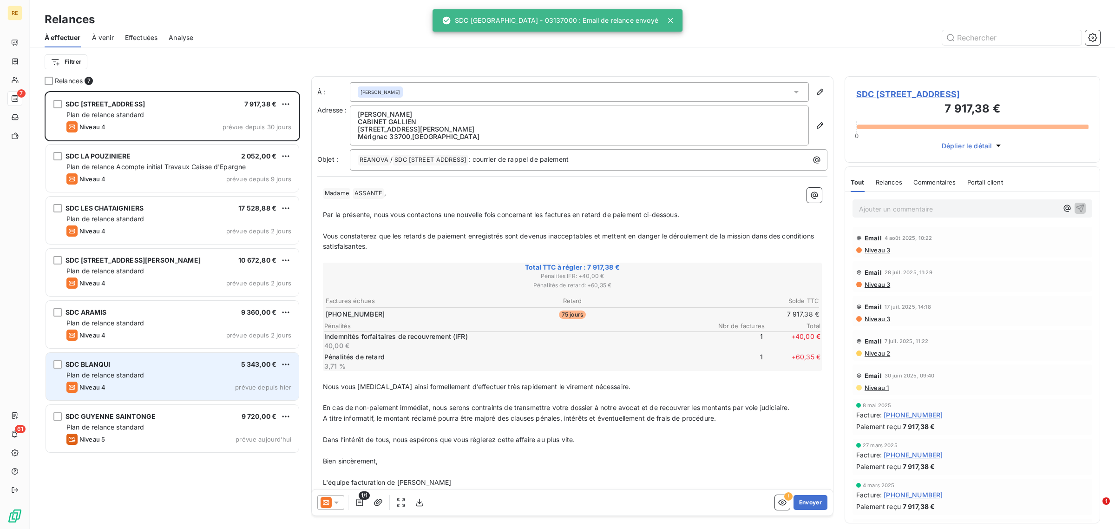
click at [173, 368] on div "SDC BLANQUI 5 343,00 € Plan de relance standard Niveau 4 prévue depuis [DATE]" at bounding box center [172, 376] width 253 height 47
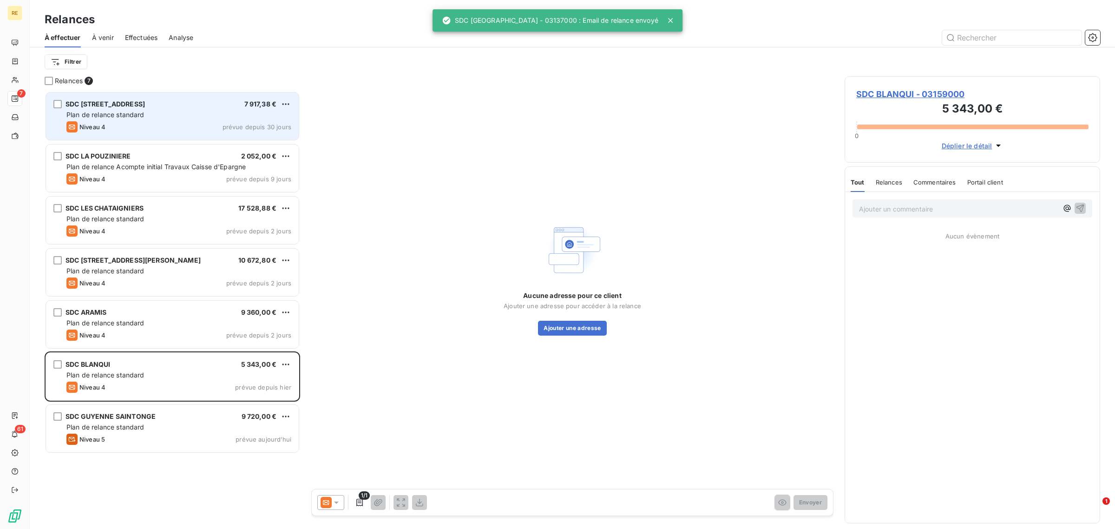
click at [169, 124] on div "Niveau 4 prévue depuis 30 jours" at bounding box center [178, 126] width 225 height 11
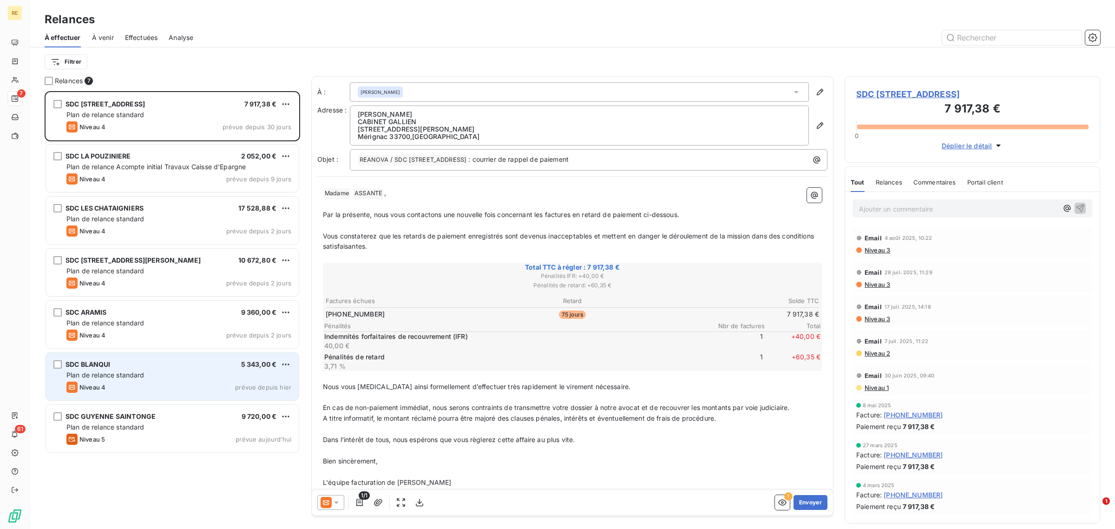
drag, startPoint x: 190, startPoint y: 358, endPoint x: 218, endPoint y: 364, distance: 28.5
click at [189, 358] on div "SDC BLANQUI 5 343,00 € Plan de relance standard Niveau 4 prévue depuis [DATE]" at bounding box center [172, 376] width 253 height 47
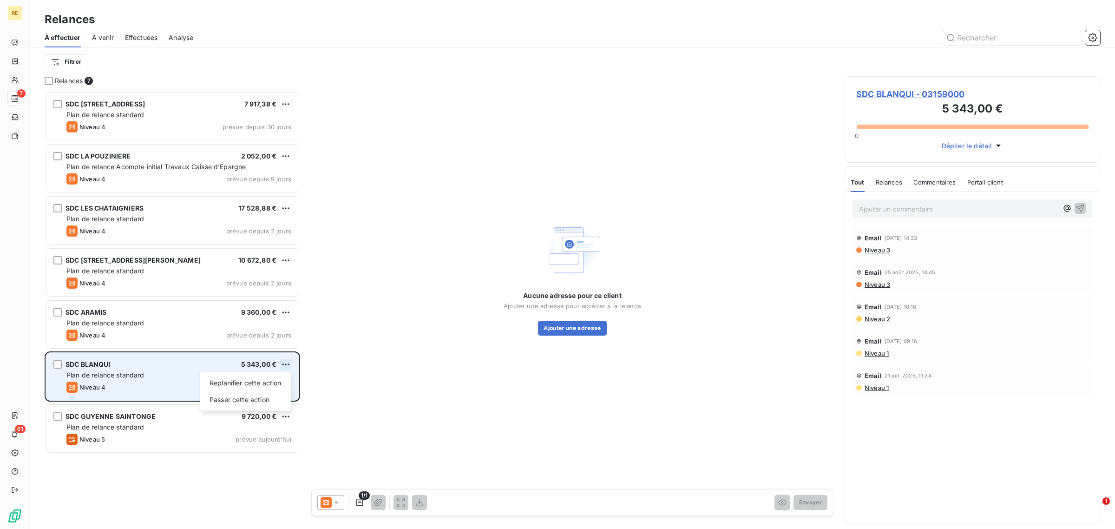
click at [287, 364] on html "RE 7 61 Relances À effectuer À venir Effectuées Analyse Filtrer Relances 7 SDC …" at bounding box center [557, 264] width 1115 height 529
click at [272, 380] on div "Replanifier cette action" at bounding box center [245, 382] width 83 height 15
select select "8"
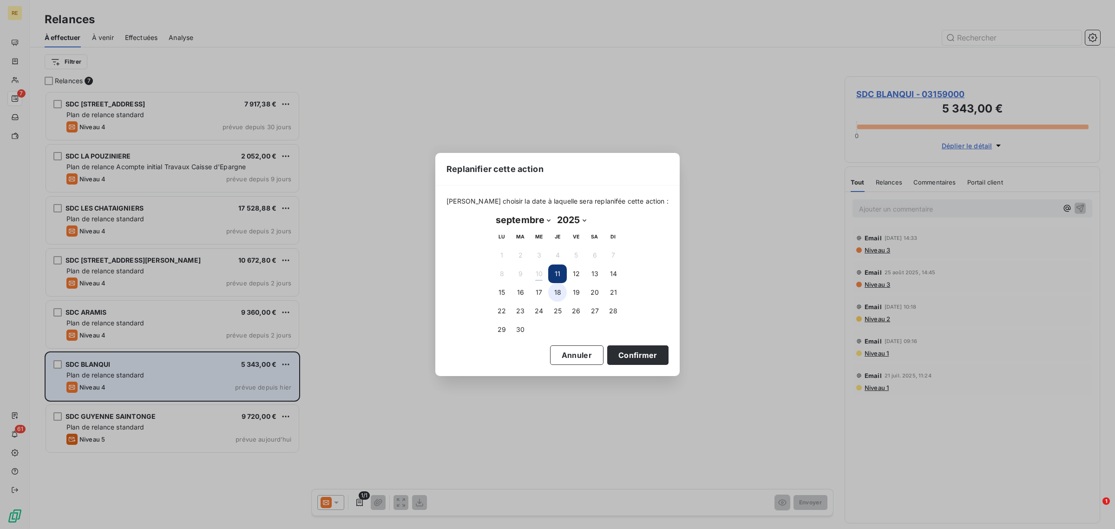
click at [555, 294] on button "18" at bounding box center [557, 292] width 19 height 19
click at [502, 299] on button "15" at bounding box center [501, 292] width 19 height 19
drag, startPoint x: 614, startPoint y: 361, endPoint x: 373, endPoint y: 348, distance: 241.8
click at [613, 360] on button "Confirmer" at bounding box center [637, 355] width 61 height 20
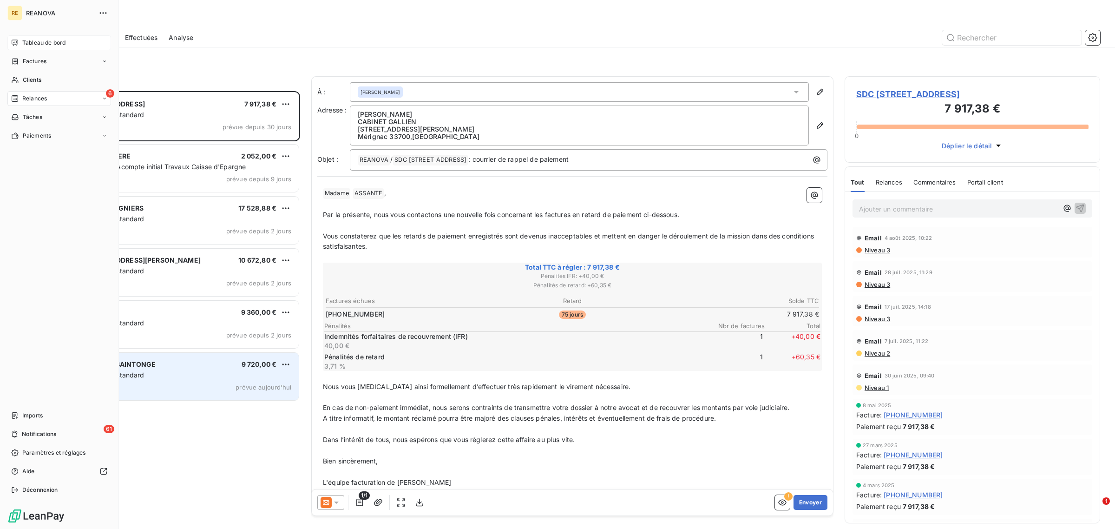
click at [24, 44] on span "Tableau de bord" at bounding box center [43, 43] width 43 height 8
